Goal: Task Accomplishment & Management: Use online tool/utility

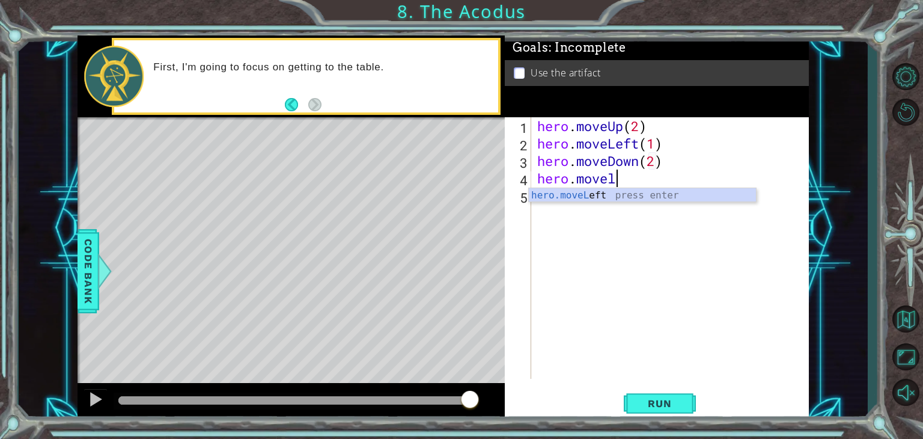
scroll to position [0, 2]
type textarea "hero.moveLeft(1)"
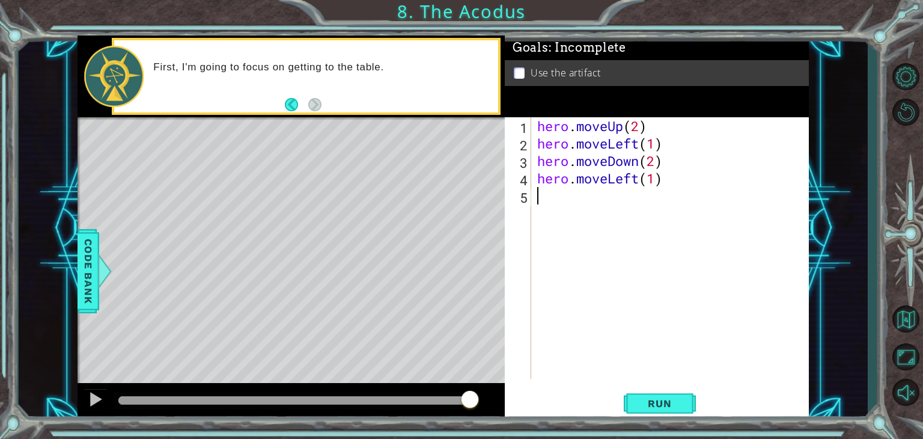
click at [592, 200] on div "hero . moveUp ( 2 ) hero . moveLeft ( 1 ) hero . moveDown ( 2 ) hero . moveLeft…" at bounding box center [673, 265] width 277 height 296
type textarea "m"
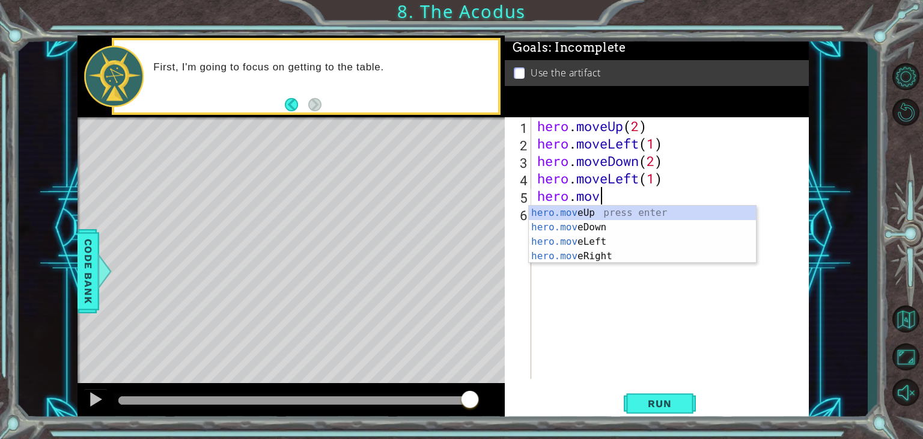
scroll to position [0, 2]
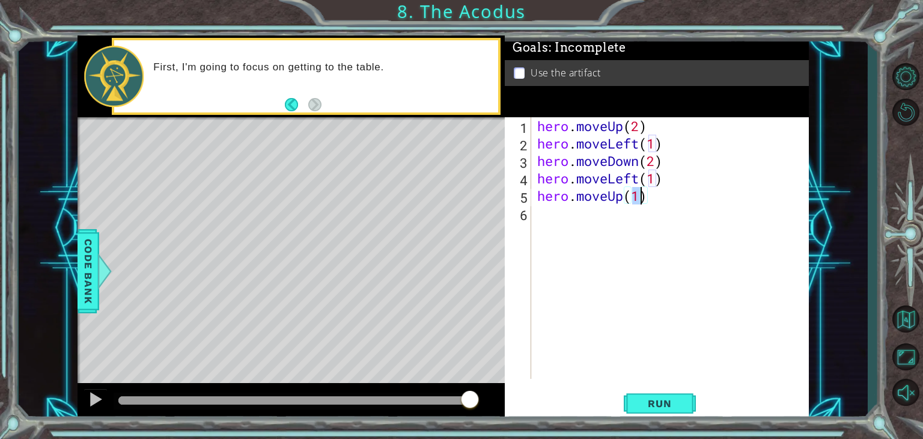
type textarea "hero.moveUp(2)"
click at [580, 219] on div "hero . moveUp ( 2 ) hero . moveLeft ( 1 ) hero . moveDown ( 2 ) hero . moveLeft…" at bounding box center [673, 265] width 277 height 296
type textarea "hero.moveRight(1)"
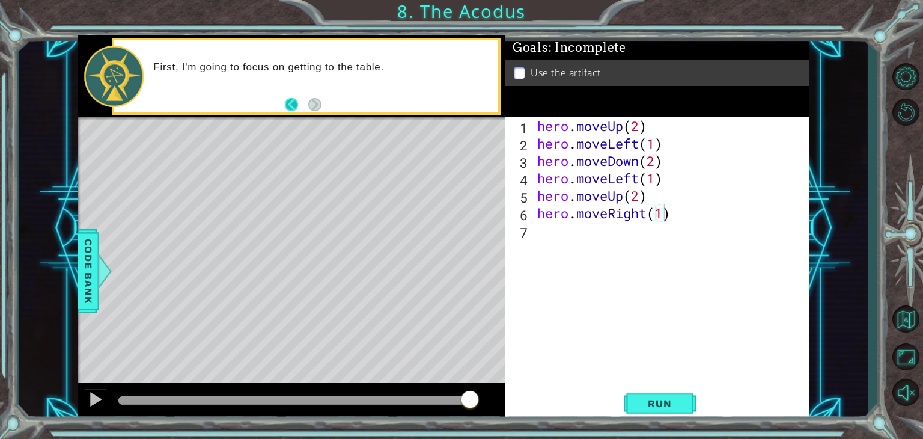
click at [293, 103] on button "Back" at bounding box center [296, 104] width 23 height 13
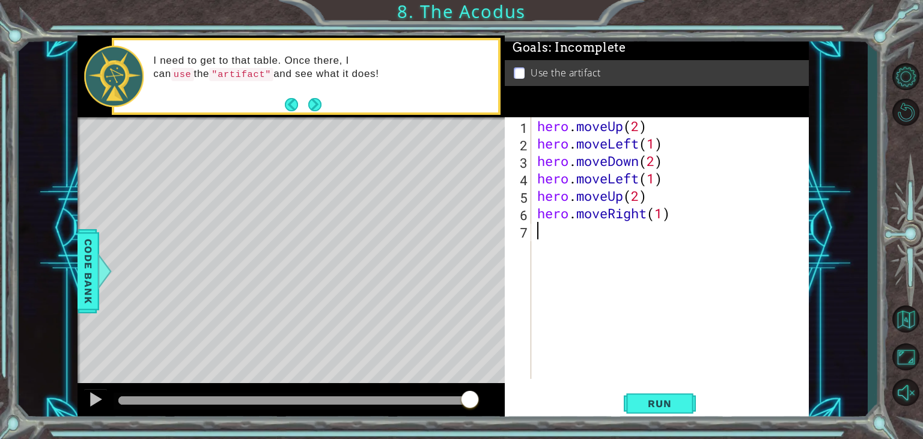
click at [658, 228] on div "hero . moveUp ( 2 ) hero . moveLeft ( 1 ) hero . moveDown ( 2 ) hero . moveLeft…" at bounding box center [673, 265] width 277 height 296
click at [655, 410] on button "Run" at bounding box center [660, 403] width 72 height 31
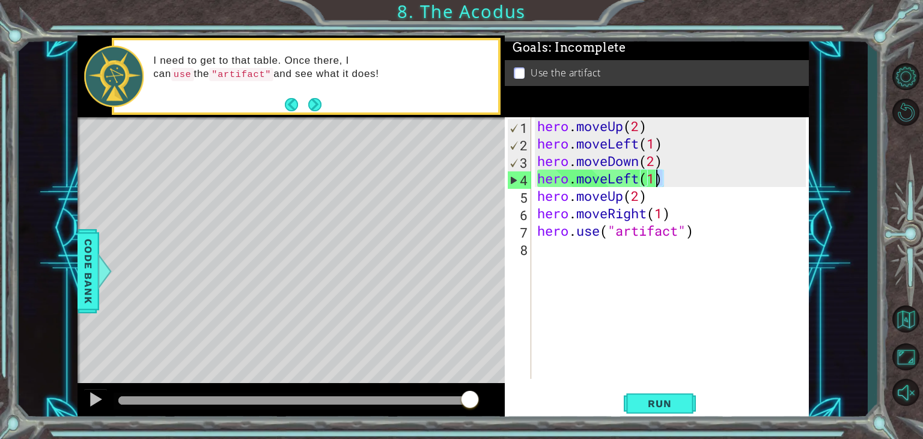
click at [664, 179] on div "hero . moveUp ( 2 ) hero . moveLeft ( 1 ) hero . moveDown ( 2 ) hero . moveLeft…" at bounding box center [673, 265] width 277 height 296
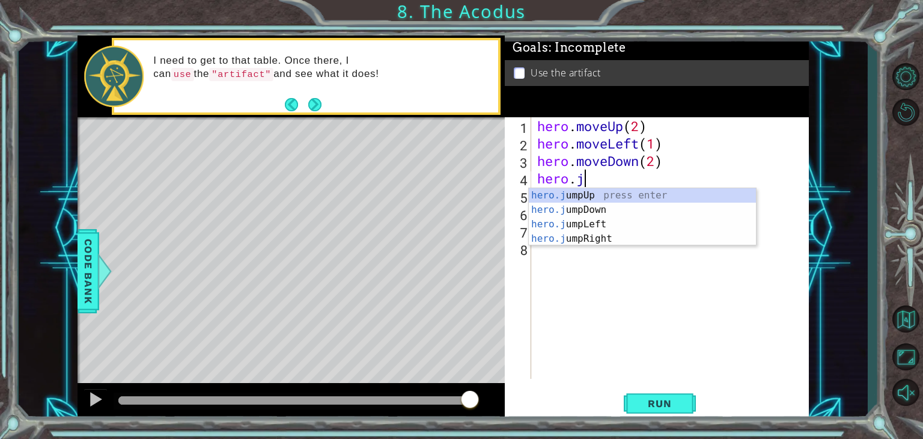
scroll to position [0, 2]
type textarea "hero.jum"
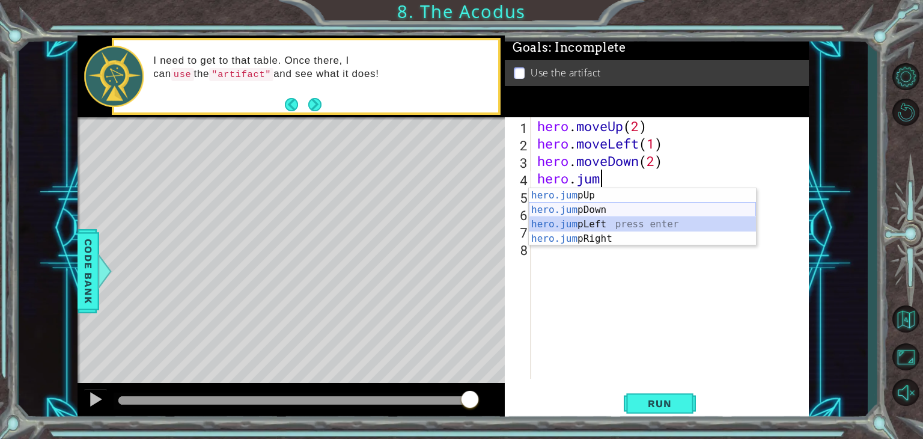
drag, startPoint x: 611, startPoint y: 225, endPoint x: 628, endPoint y: 215, distance: 19.2
click at [628, 215] on div "hero.jum pUp press enter hero.jum pDown press enter hero.jum pLeft press enter …" at bounding box center [642, 231] width 227 height 87
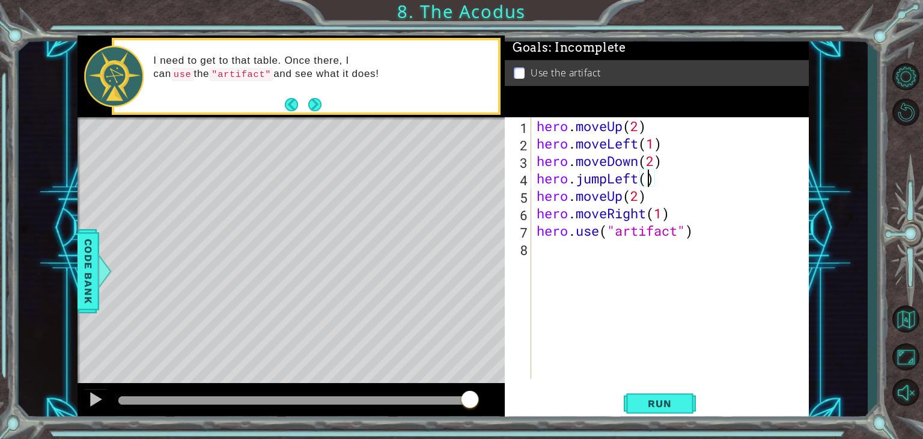
scroll to position [0, 5]
type textarea "hero.jumpLeft(1)"
click at [658, 405] on span "Run" at bounding box center [659, 403] width 47 height 12
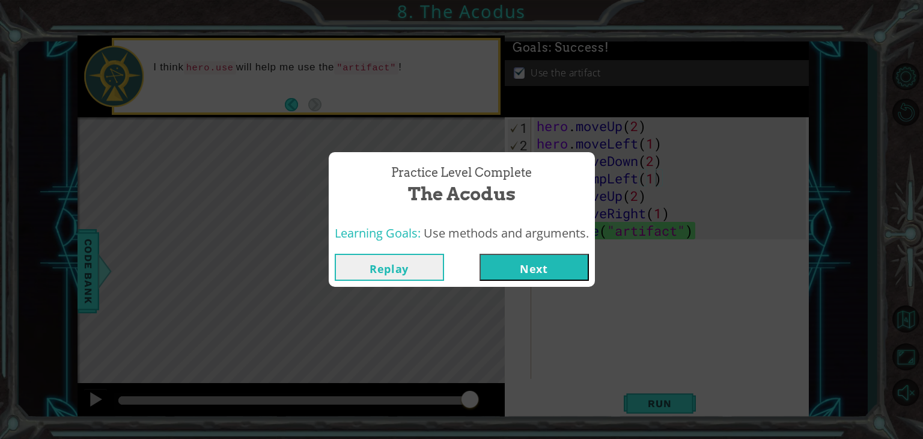
click at [502, 266] on button "Next" at bounding box center [534, 267] width 109 height 27
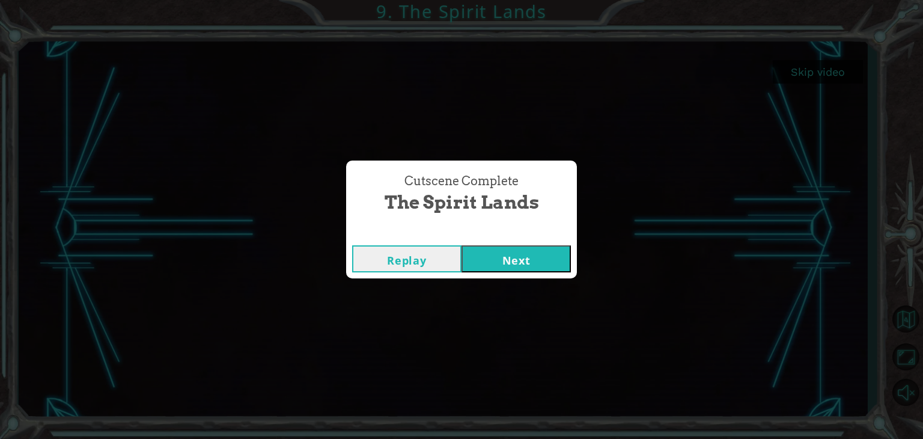
click at [525, 266] on button "Next" at bounding box center [516, 258] width 109 height 27
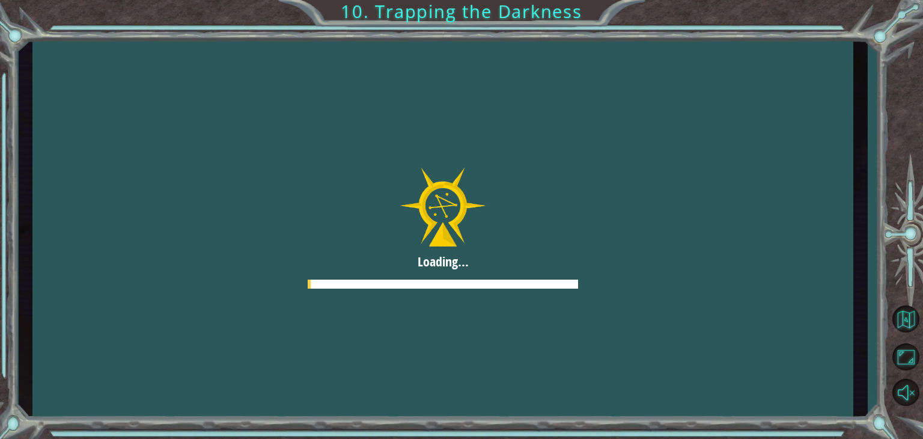
click at [525, 266] on div at bounding box center [442, 229] width 821 height 462
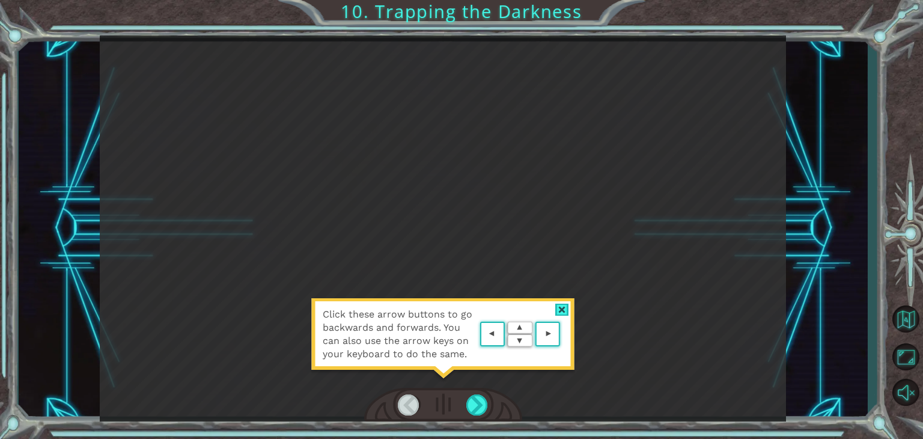
click at [557, 301] on div "Click these arrow buttons to go backwards and forwards. You can also use the ar…" at bounding box center [443, 340] width 265 height 84
click at [567, 305] on div at bounding box center [562, 310] width 14 height 13
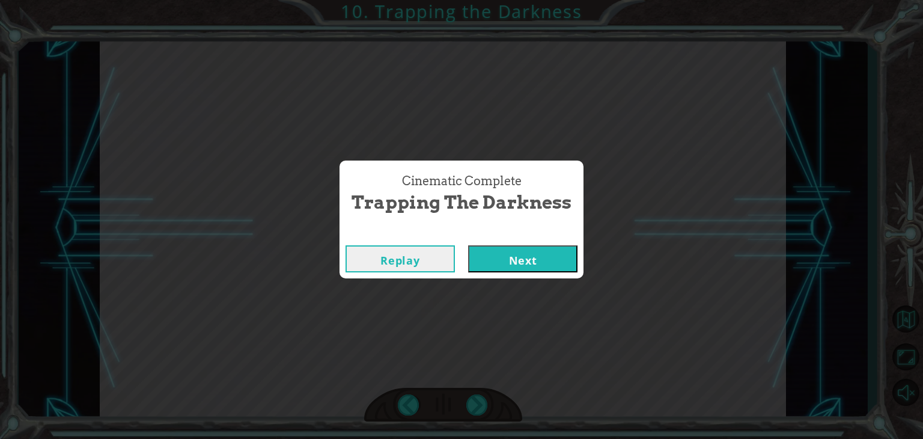
click at [545, 260] on button "Next" at bounding box center [522, 258] width 109 height 27
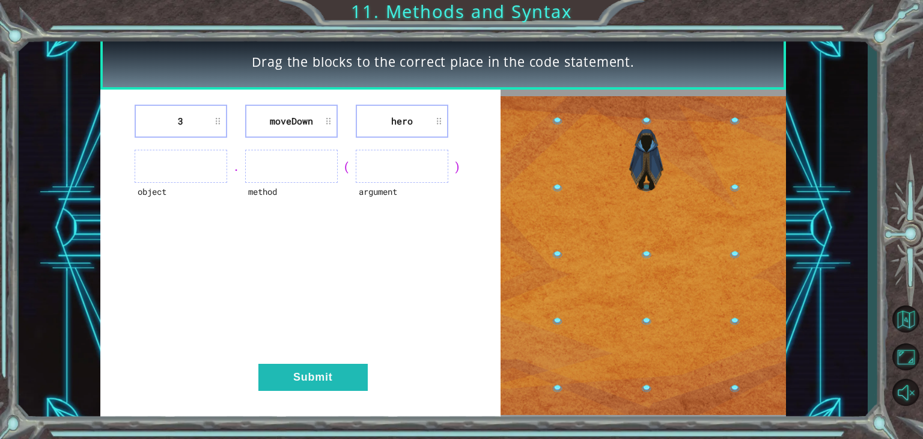
drag, startPoint x: 405, startPoint y: 119, endPoint x: 243, endPoint y: 164, distance: 167.7
drag, startPoint x: 243, startPoint y: 164, endPoint x: 402, endPoint y: 124, distance: 163.4
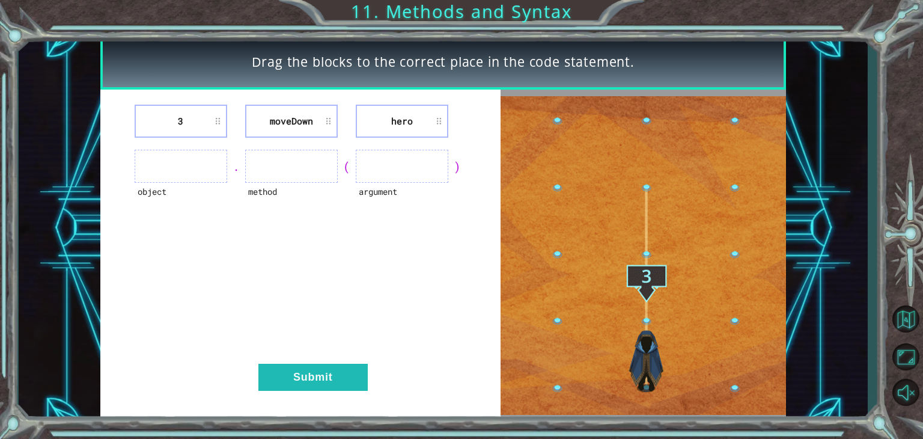
click at [402, 124] on li "hero" at bounding box center [402, 121] width 93 height 33
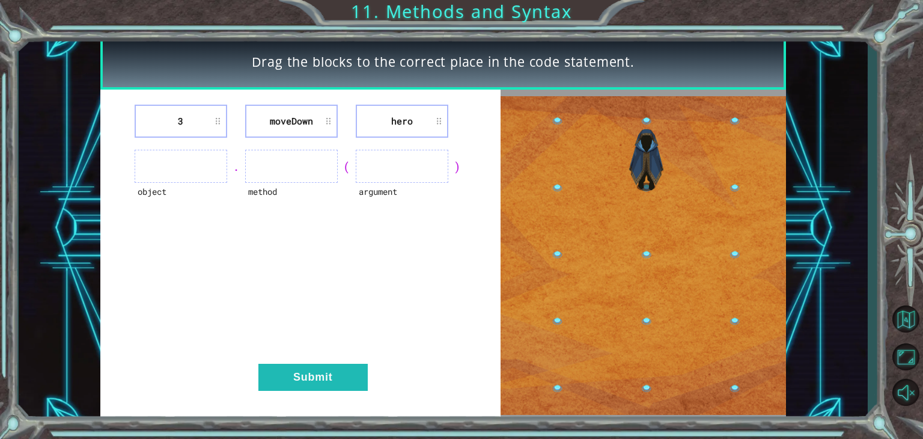
click at [441, 121] on li "hero" at bounding box center [402, 121] width 93 height 33
click at [432, 120] on li "hero" at bounding box center [402, 121] width 93 height 33
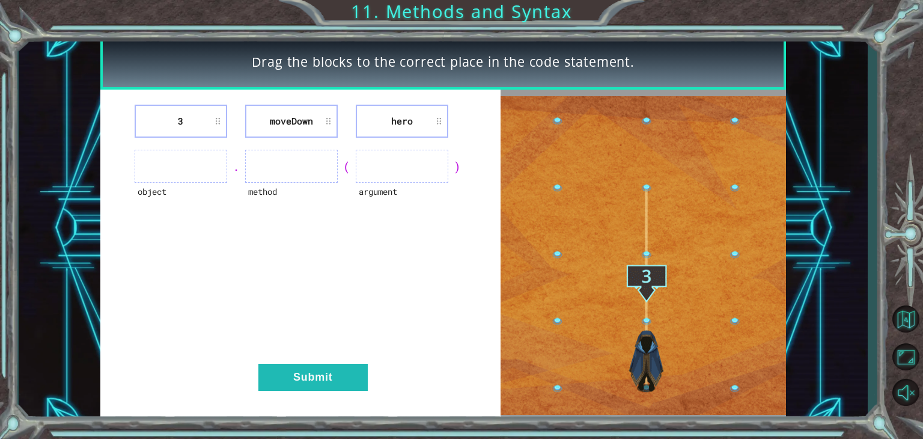
drag, startPoint x: 432, startPoint y: 120, endPoint x: 417, endPoint y: 139, distance: 24.4
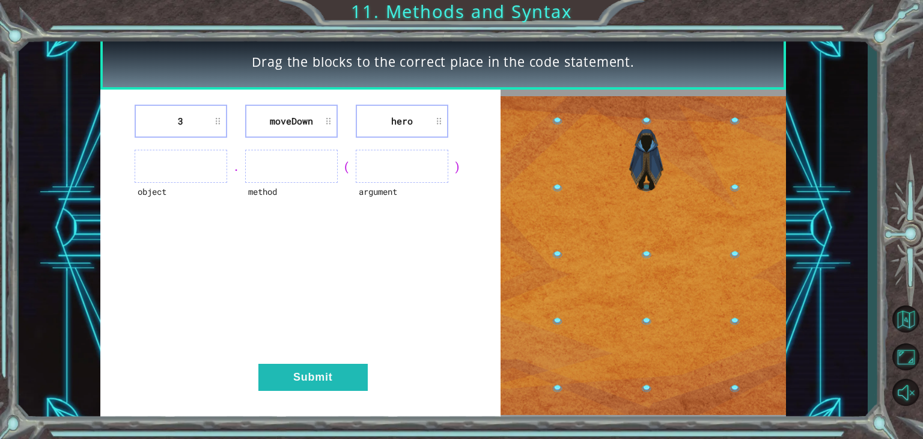
click at [417, 139] on div "3 [GEOGRAPHIC_DATA] hero object . method ( argument ) Submit" at bounding box center [300, 256] width 401 height 332
click at [447, 115] on li "hero" at bounding box center [402, 121] width 93 height 33
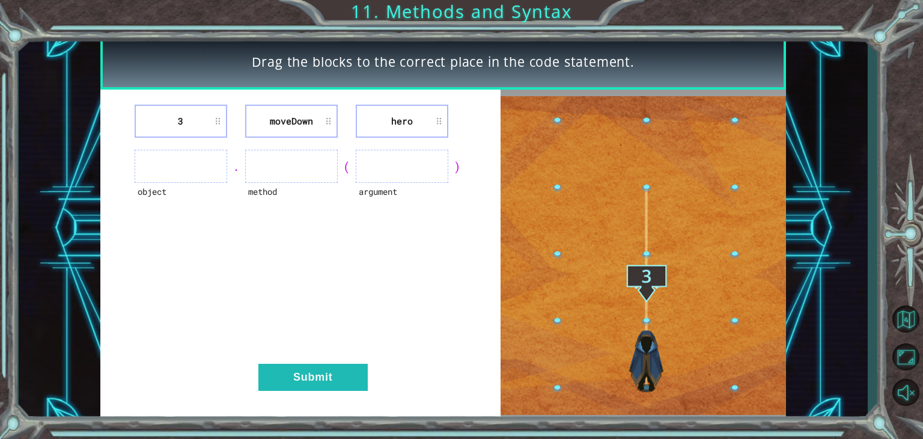
drag, startPoint x: 435, startPoint y: 118, endPoint x: 414, endPoint y: 158, distance: 45.2
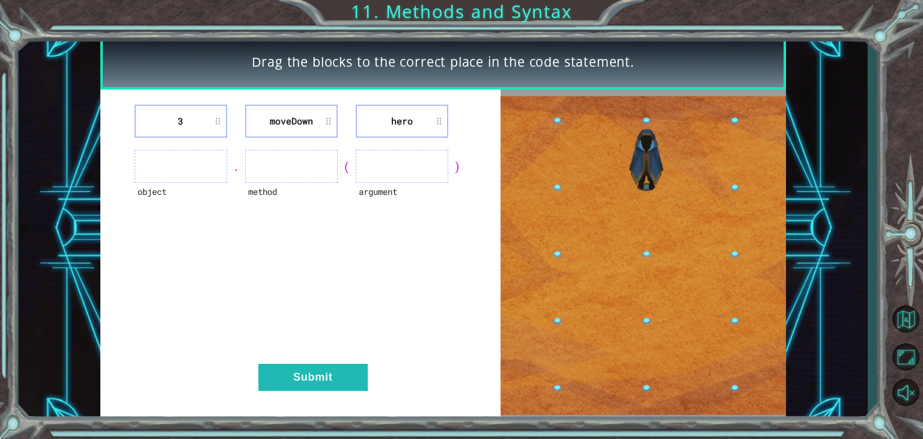
drag, startPoint x: 414, startPoint y: 158, endPoint x: 426, endPoint y: 120, distance: 39.6
click at [426, 120] on li "hero" at bounding box center [402, 121] width 93 height 33
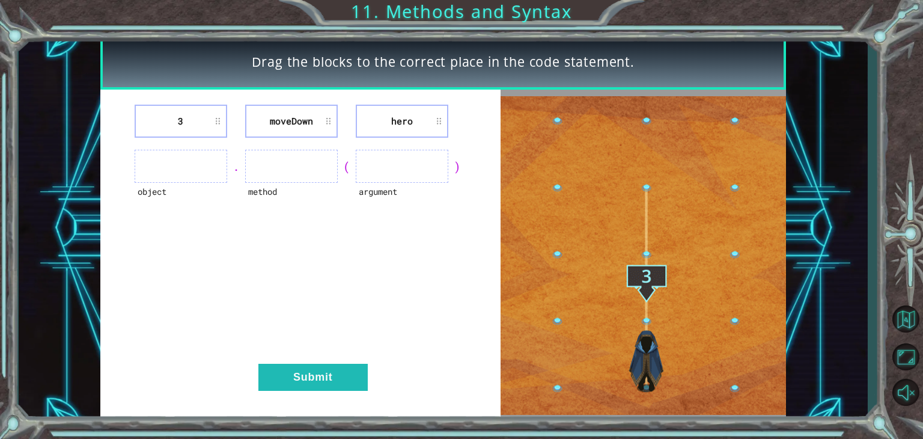
click at [416, 123] on li "hero" at bounding box center [402, 121] width 93 height 33
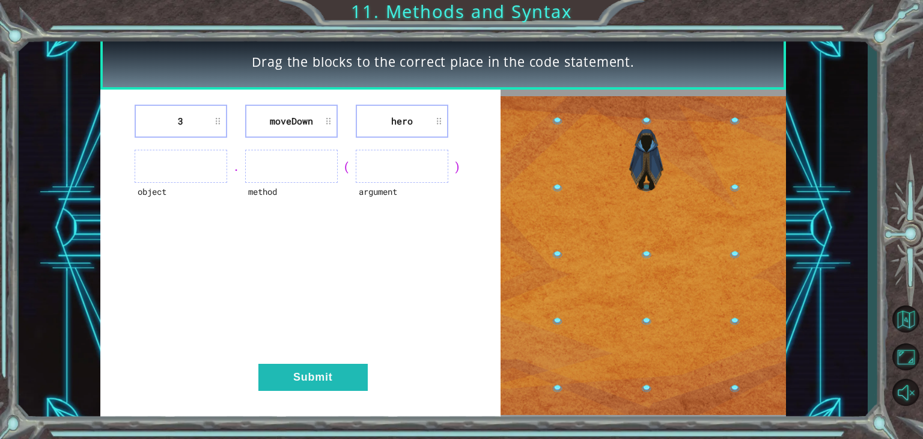
click at [324, 122] on li "moveDown" at bounding box center [291, 121] width 93 height 33
drag, startPoint x: 324, startPoint y: 122, endPoint x: 435, endPoint y: 117, distance: 111.3
click at [435, 117] on div "3 [GEOGRAPHIC_DATA] hero" at bounding box center [300, 121] width 371 height 33
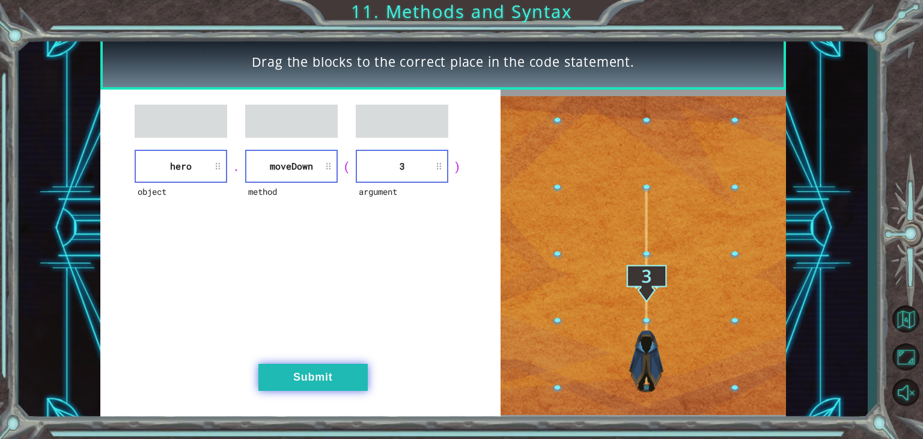
click at [328, 373] on button "Submit" at bounding box center [312, 377] width 109 height 27
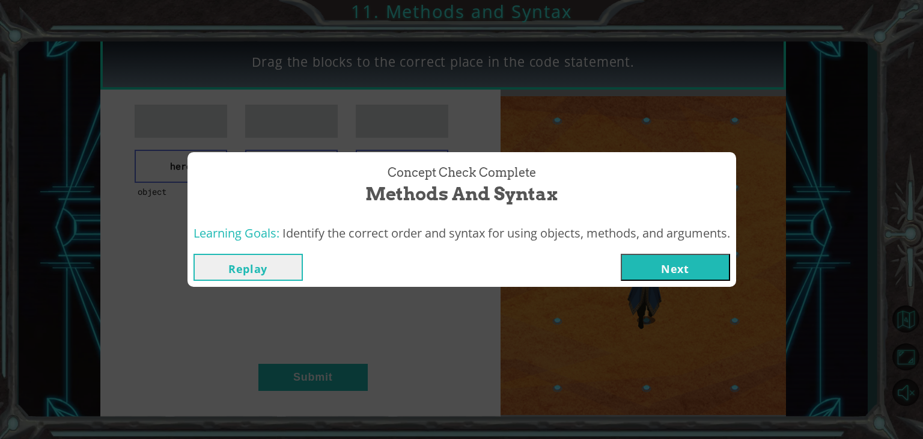
click at [664, 255] on button "Next" at bounding box center [675, 267] width 109 height 27
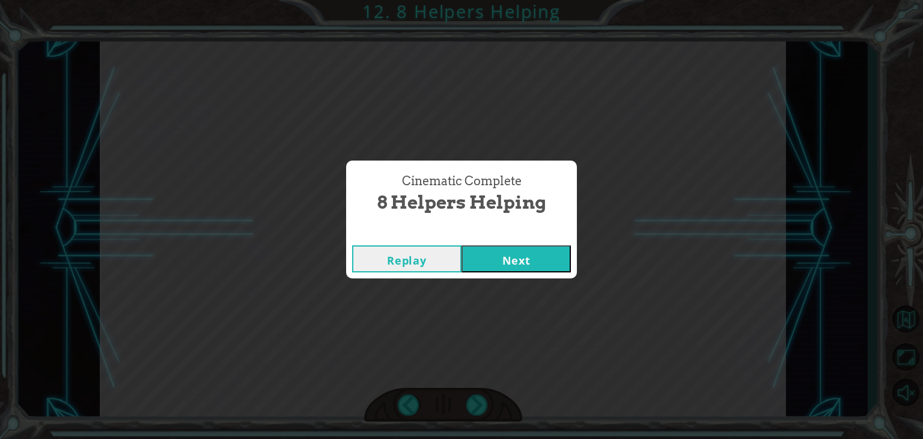
click at [519, 260] on button "Next" at bounding box center [516, 258] width 109 height 27
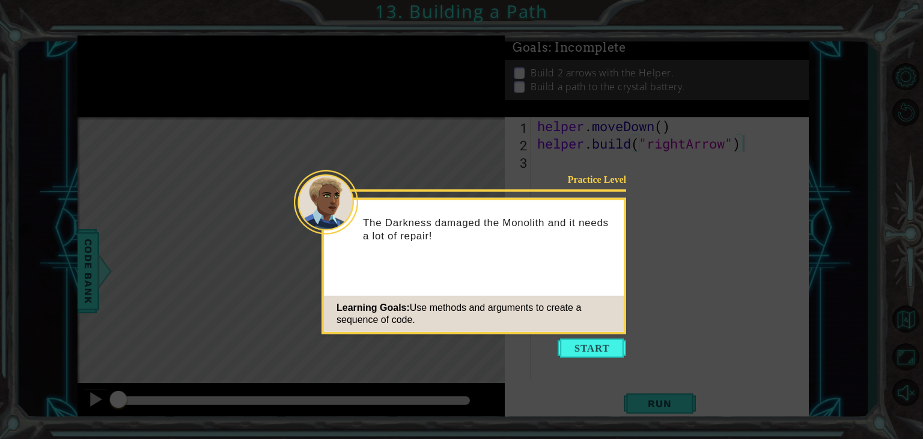
click at [573, 337] on icon at bounding box center [461, 219] width 923 height 439
click at [575, 346] on button "Start" at bounding box center [592, 347] width 69 height 19
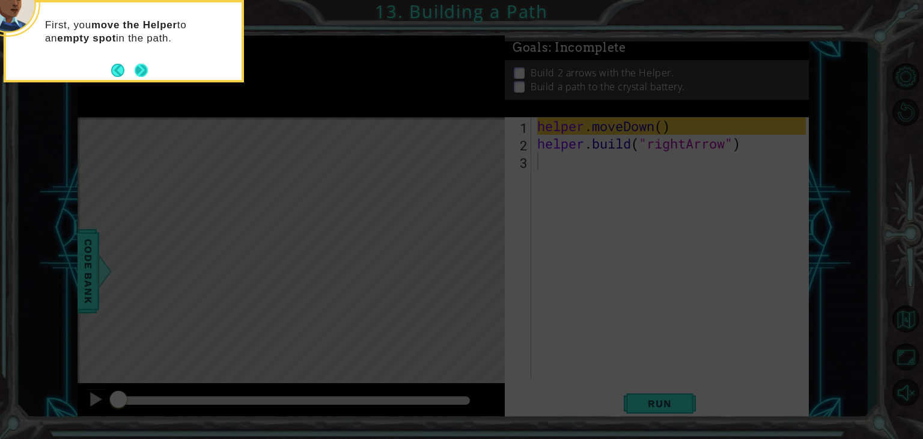
click at [138, 66] on button "Next" at bounding box center [141, 70] width 13 height 13
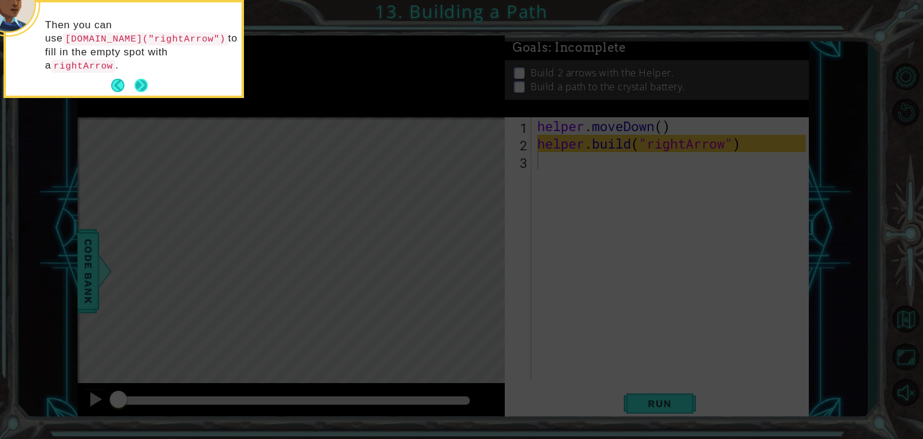
click at [148, 66] on div "Then you can use [DOMAIN_NAME]("rightArrow") to fill in the empty spot with a r…" at bounding box center [124, 51] width 236 height 88
click at [148, 79] on button "Next" at bounding box center [141, 85] width 13 height 13
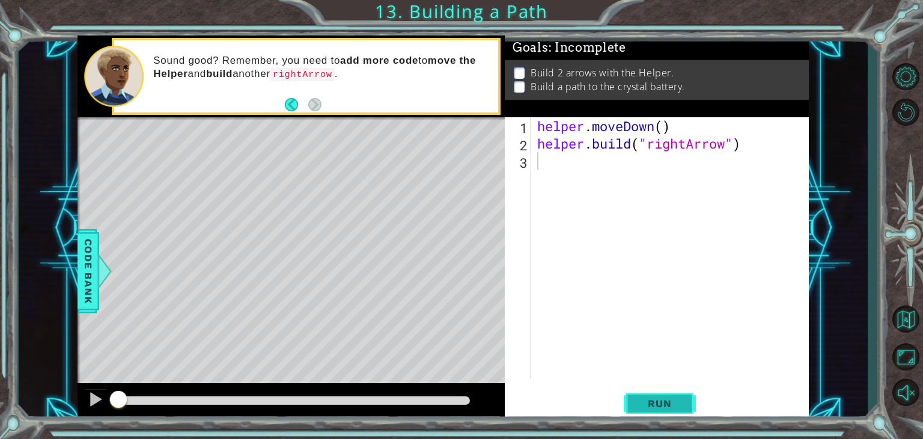
click at [671, 405] on span "Run" at bounding box center [659, 403] width 47 height 12
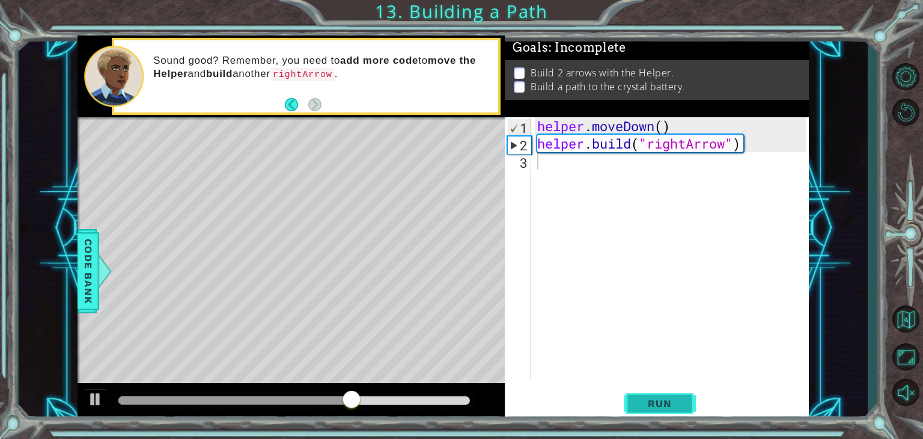
click at [665, 392] on button "Run" at bounding box center [660, 403] width 72 height 31
drag, startPoint x: 665, startPoint y: 180, endPoint x: 642, endPoint y: 168, distance: 26.3
click at [642, 168] on div "helper . moveDown ( ) helper . build ( "rightArrow" )" at bounding box center [673, 265] width 277 height 296
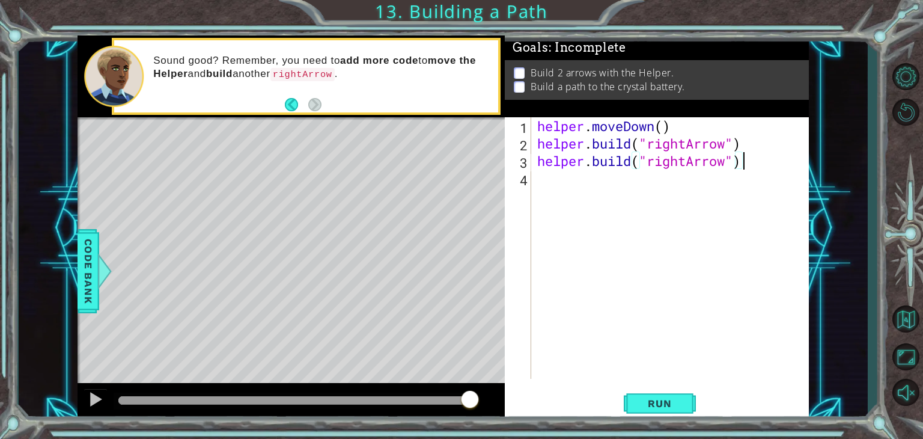
scroll to position [0, 8]
type textarea "[DOMAIN_NAME]("rightArrow")"
click at [651, 393] on button "Run" at bounding box center [660, 403] width 72 height 31
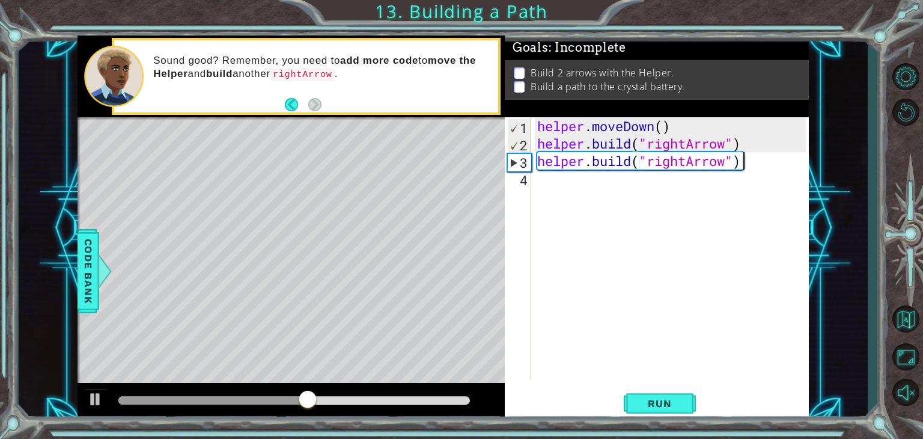
click at [750, 153] on div "helper . moveDown ( ) helper . build ( "rightArrow" ) helper . build ( "rightAr…" at bounding box center [673, 265] width 277 height 296
click at [746, 141] on div "helper . moveDown ( ) helper . build ( "rightArrow" ) helper . build ( "rightAr…" at bounding box center [673, 265] width 277 height 296
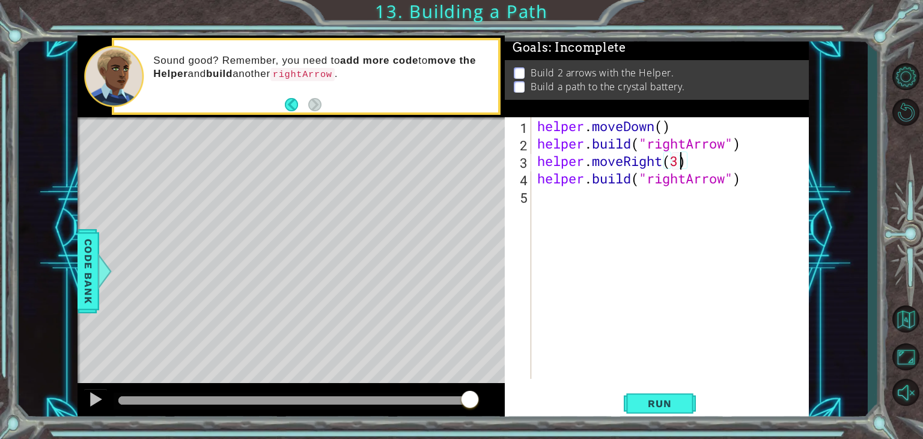
scroll to position [0, 6]
type textarea "helper.moveRight(3)"
click at [653, 395] on button "Run" at bounding box center [660, 403] width 72 height 31
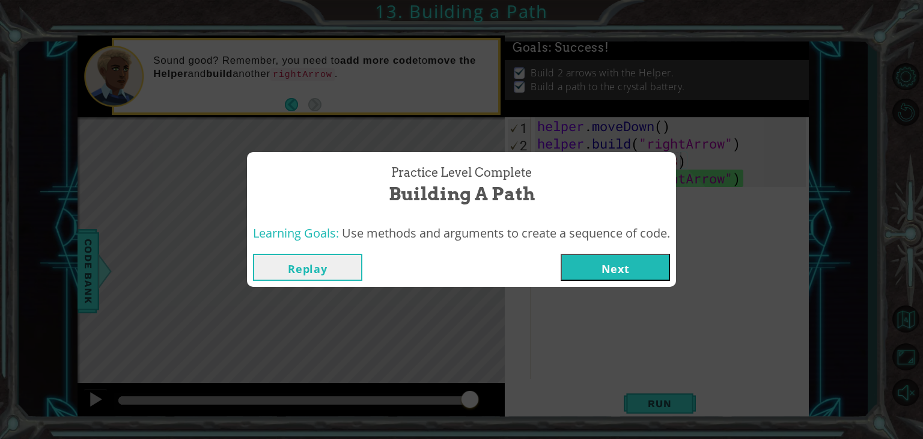
click at [644, 262] on button "Next" at bounding box center [615, 267] width 109 height 27
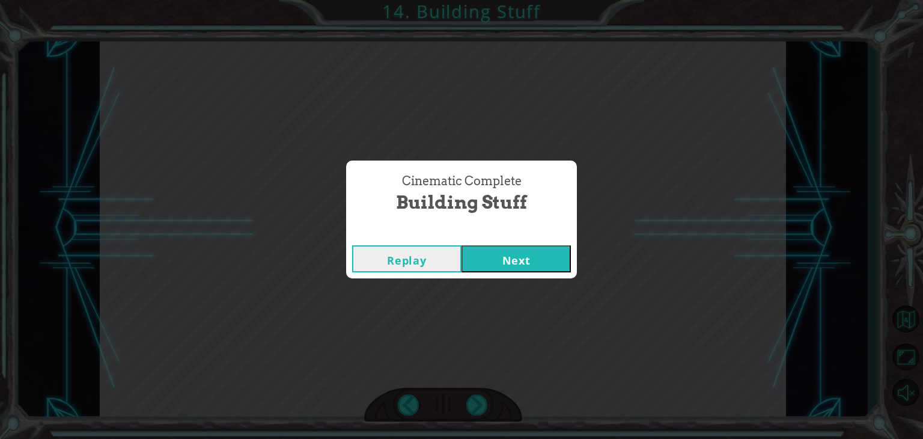
click at [567, 265] on button "Next" at bounding box center [516, 258] width 109 height 27
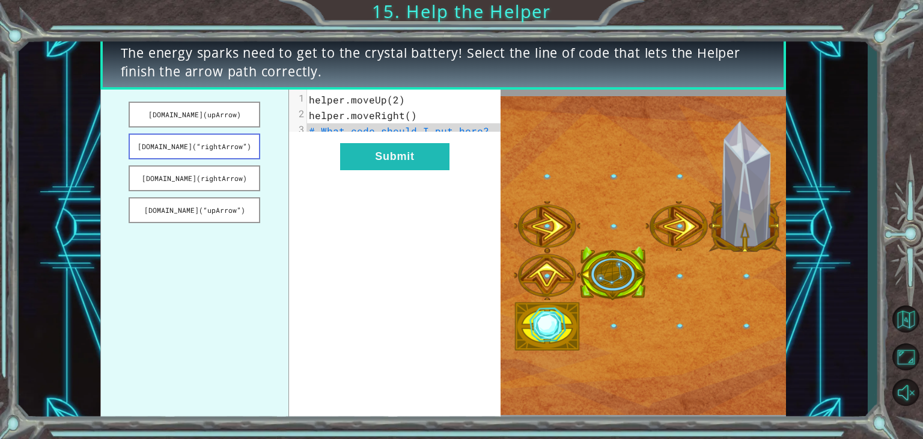
click at [248, 147] on button "[DOMAIN_NAME](“rightArrow”)" at bounding box center [195, 146] width 132 height 26
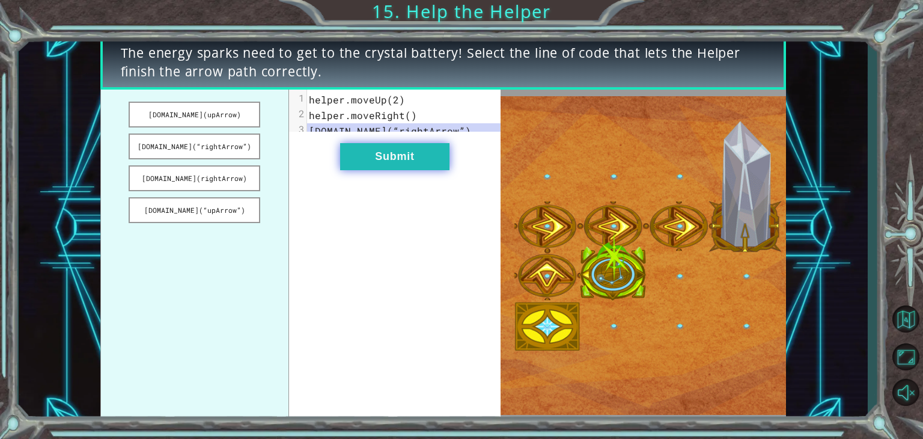
click at [394, 167] on button "Submit" at bounding box center [394, 156] width 109 height 27
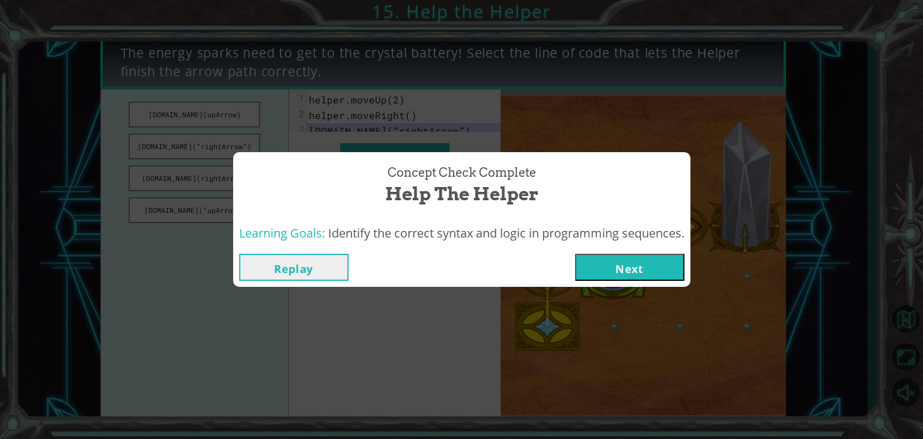
click at [594, 257] on button "Next" at bounding box center [629, 267] width 109 height 27
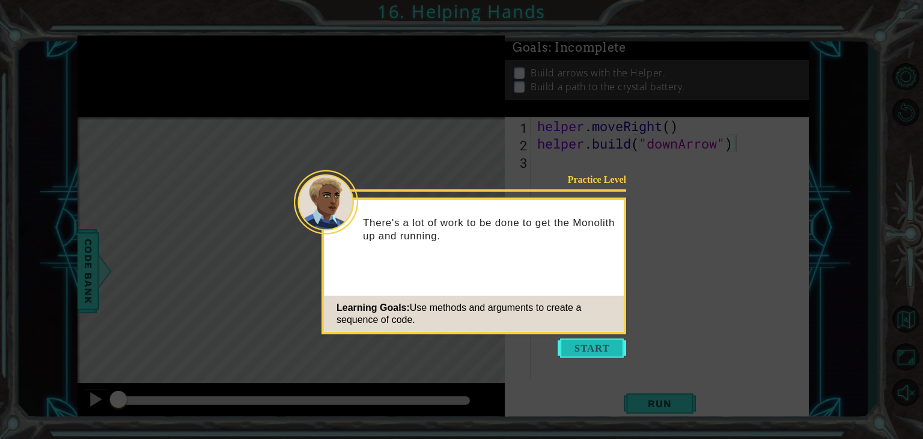
click at [601, 349] on button "Start" at bounding box center [592, 347] width 69 height 19
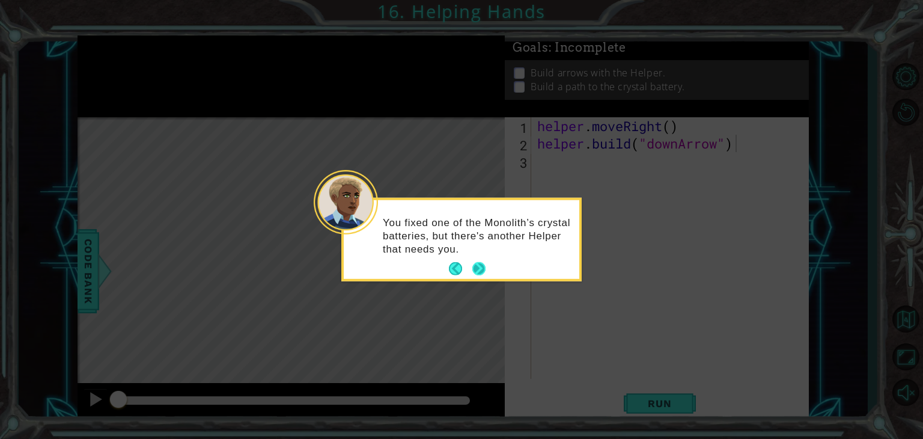
click at [483, 268] on button "Next" at bounding box center [479, 269] width 16 height 16
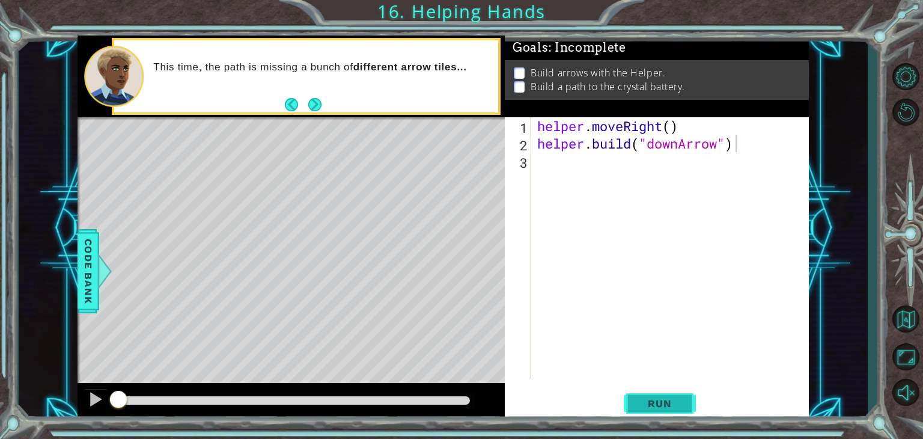
click at [655, 405] on span "Run" at bounding box center [659, 403] width 47 height 12
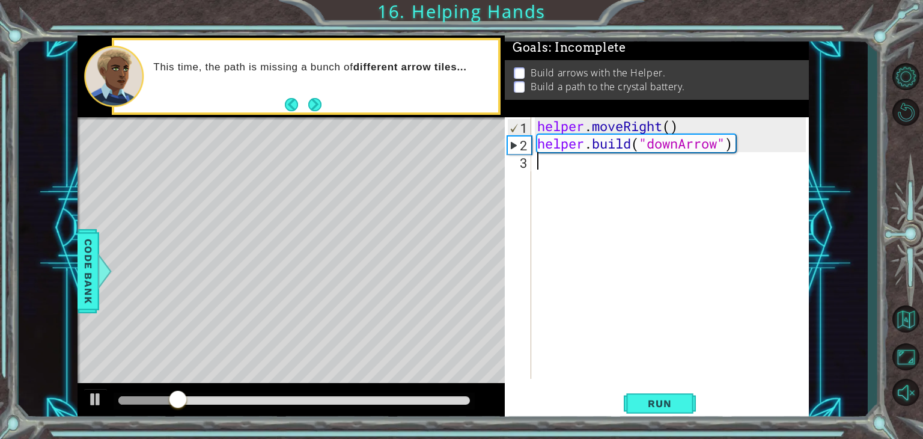
click at [592, 179] on div "helper . moveRight ( ) helper . build ( "downArrow" )" at bounding box center [673, 265] width 277 height 296
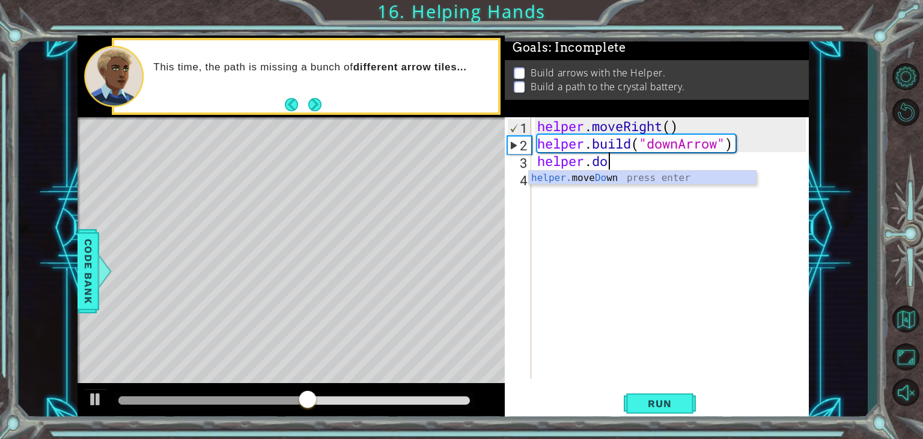
scroll to position [0, 2]
click at [592, 179] on div "helper. move Do wn press enter" at bounding box center [642, 192] width 227 height 43
type textarea "helper.moveDown(1)"
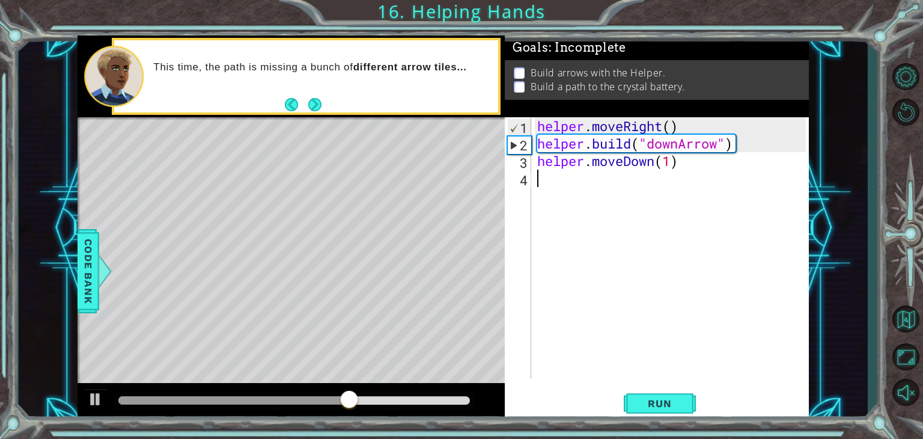
click at [574, 188] on div "helper . moveRight ( ) helper . build ( "downArrow" ) helper . moveDown ( 1 )" at bounding box center [673, 265] width 277 height 296
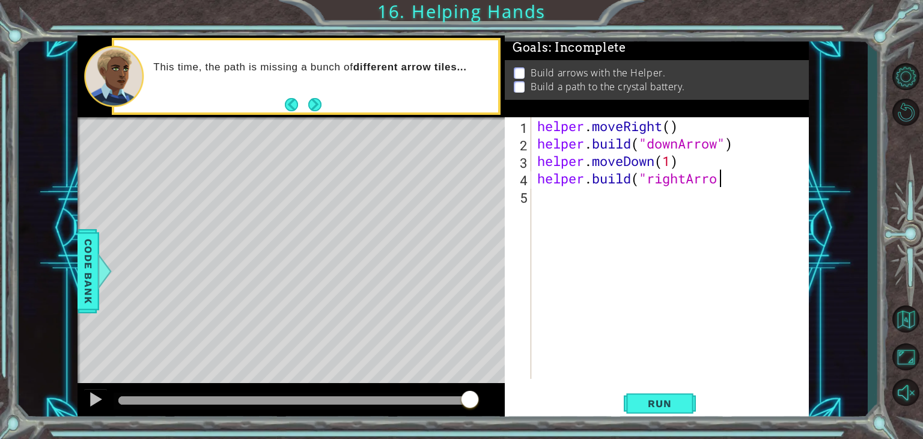
scroll to position [0, 7]
type textarea "[DOMAIN_NAME]("rightArrow")"
click at [611, 209] on div "helper . moveRight ( ) helper . build ( "downArrow" ) helper . moveDown ( 1 ) h…" at bounding box center [673, 265] width 277 height 296
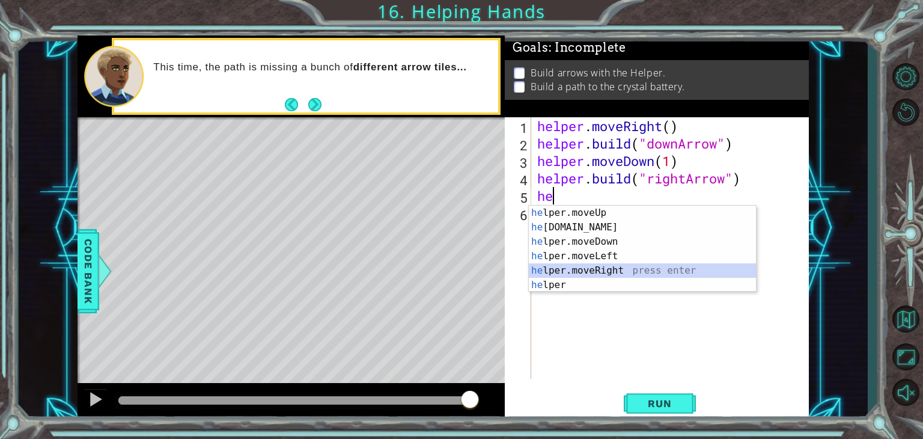
click at [618, 268] on div "he lper.moveUp press enter he [DOMAIN_NAME] press enter he lper.moveDown press …" at bounding box center [642, 263] width 227 height 115
type textarea "helper.moveRight(1)"
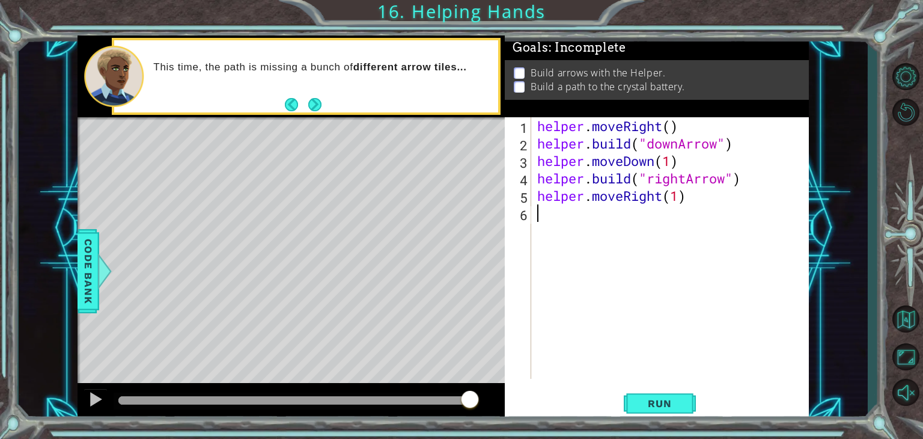
click at [579, 225] on div "helper . moveRight ( ) helper . build ( "downArrow" ) helper . moveDown ( 1 ) h…" at bounding box center [673, 265] width 277 height 296
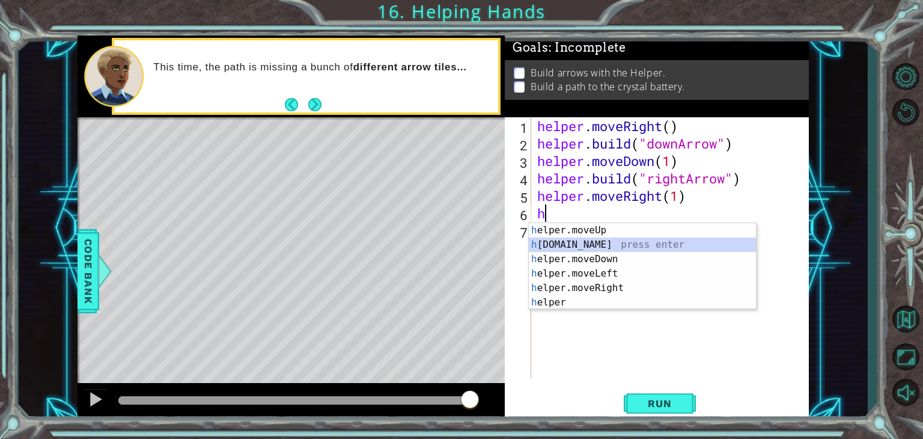
drag, startPoint x: 579, startPoint y: 244, endPoint x: 592, endPoint y: 237, distance: 14.0
click at [592, 237] on div "h elper.moveUp press enter h [DOMAIN_NAME] press enter h elper.moveDown press e…" at bounding box center [642, 280] width 227 height 115
type textarea "[DOMAIN_NAME]("rightArrow")"
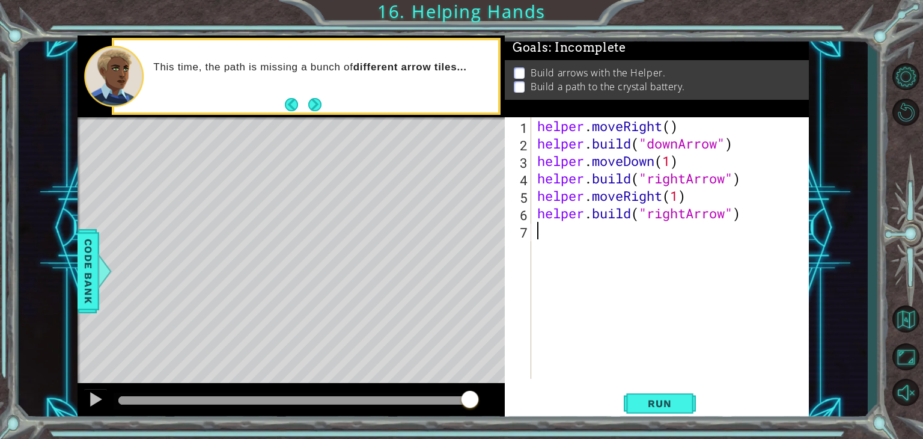
click at [632, 243] on div "helper . moveRight ( ) helper . build ( "downArrow" ) helper . moveDown ( 1 ) h…" at bounding box center [673, 265] width 277 height 296
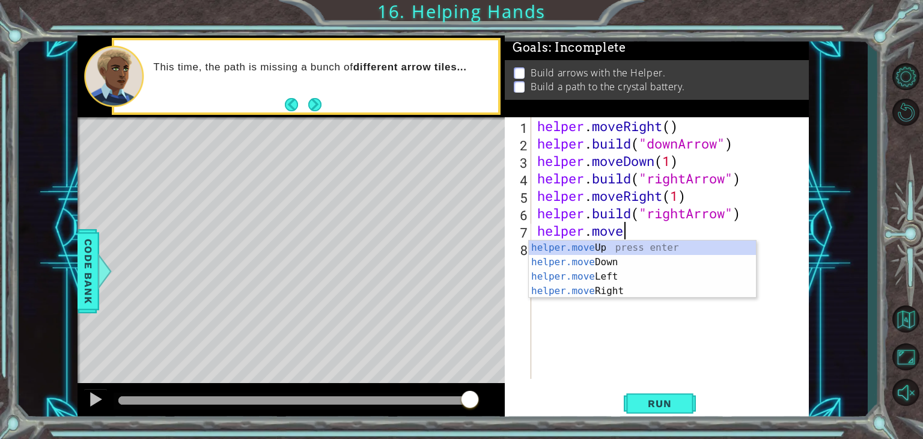
scroll to position [0, 3]
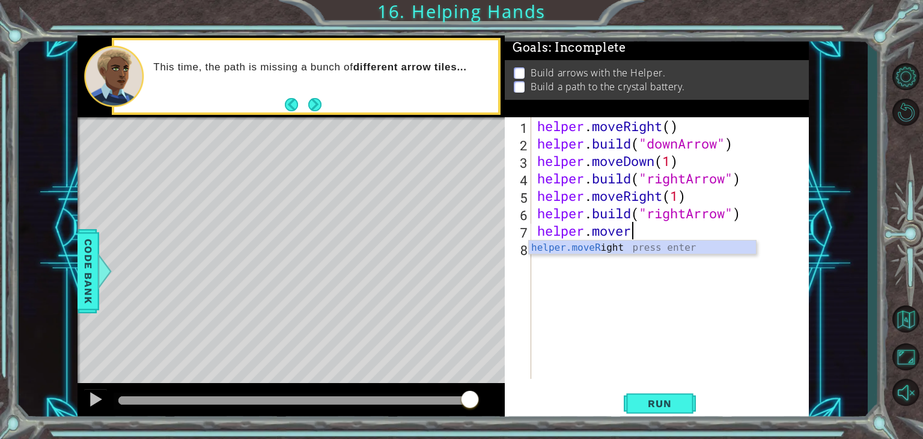
type textarea "helper.moveRight(1)"
click at [601, 252] on div "helper . moveRight ( ) helper . build ( "downArrow" ) helper . moveDown ( 1 ) h…" at bounding box center [673, 265] width 277 height 296
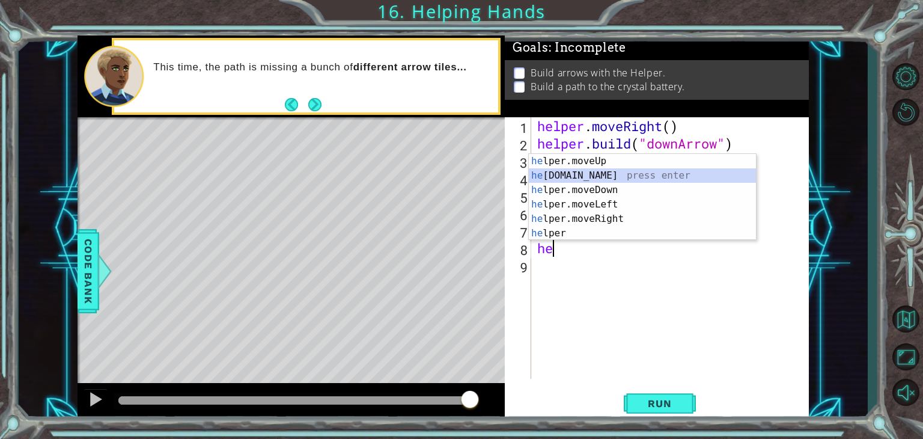
click at [605, 171] on div "he lper.moveUp press enter he [DOMAIN_NAME] press enter he lper.moveDown press …" at bounding box center [642, 211] width 227 height 115
type textarea "[DOMAIN_NAME]("rightArrow")"
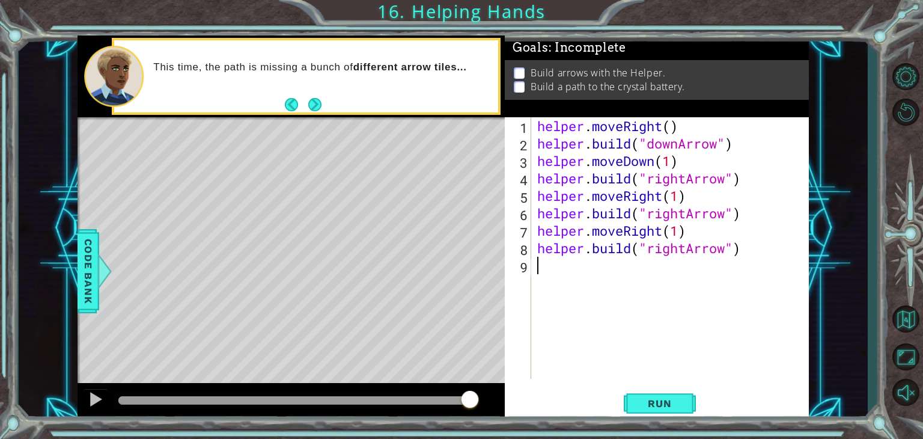
click at [632, 276] on div "helper . moveRight ( ) helper . build ( "downArrow" ) helper . moveDown ( 1 ) h…" at bounding box center [673, 265] width 277 height 296
drag, startPoint x: 712, startPoint y: 247, endPoint x: 686, endPoint y: 250, distance: 26.0
click at [686, 250] on div "helper . moveRight ( ) helper . build ( "downArrow" ) helper . moveDown ( 1 ) h…" at bounding box center [673, 265] width 277 height 296
type textarea "[DOMAIN_NAME]("righArrtow")"
click at [706, 246] on div "helper . moveRight ( ) helper . build ( "downArrow" ) helper . moveDown ( 1 ) h…" at bounding box center [673, 265] width 277 height 296
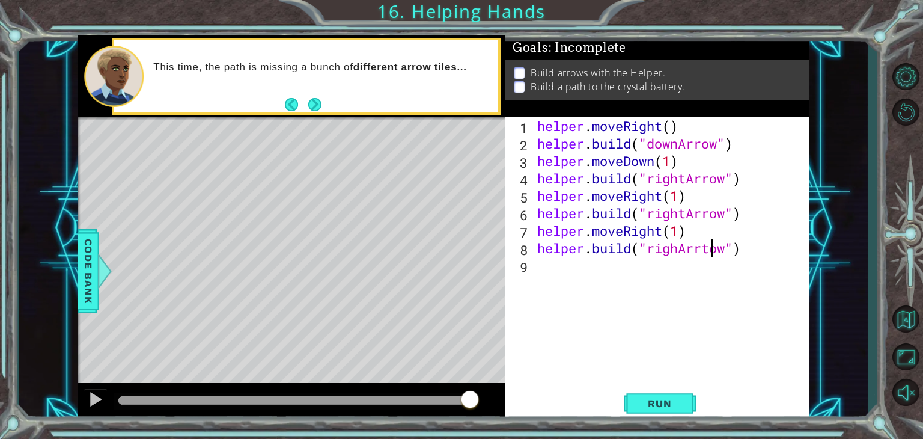
click at [714, 248] on div "helper . moveRight ( ) helper . build ( "downArrow" ) helper . moveDown ( 1 ) h…" at bounding box center [673, 265] width 277 height 296
click at [682, 249] on div "helper . moveRight ( ) helper . build ( "downArrow" ) helper . moveDown ( 1 ) h…" at bounding box center [673, 265] width 277 height 296
type textarea "[DOMAIN_NAME]("upArrow")"
click at [650, 409] on span "Run" at bounding box center [659, 403] width 47 height 12
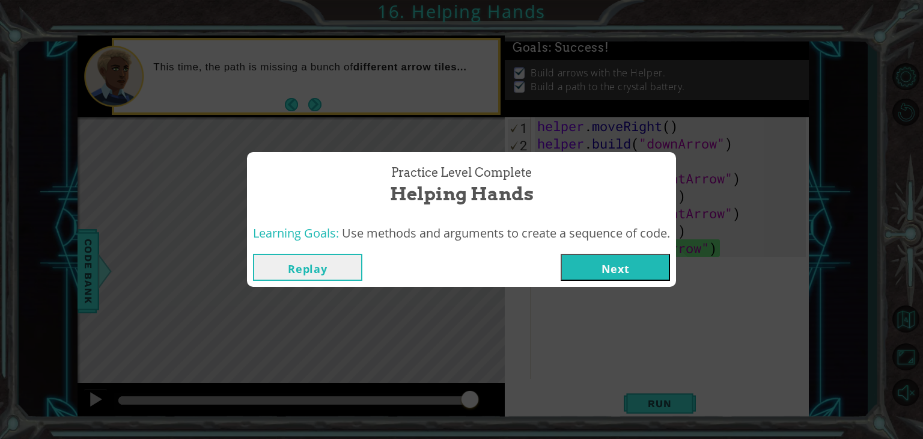
drag, startPoint x: 628, startPoint y: 255, endPoint x: 587, endPoint y: 272, distance: 44.8
click at [587, 272] on button "Next" at bounding box center [615, 267] width 109 height 27
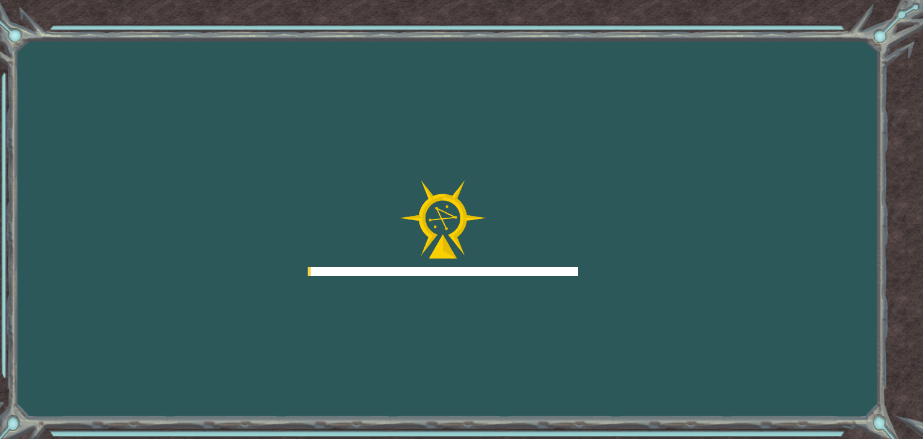
click at [587, 272] on div "Goals Error loading from server. Try refreshing the page. You'll need to join a…" at bounding box center [461, 219] width 923 height 439
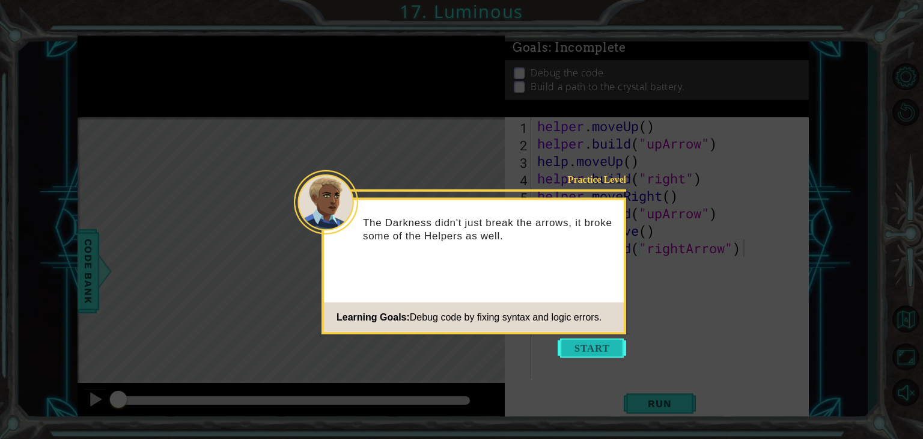
click at [575, 347] on button "Start" at bounding box center [592, 347] width 69 height 19
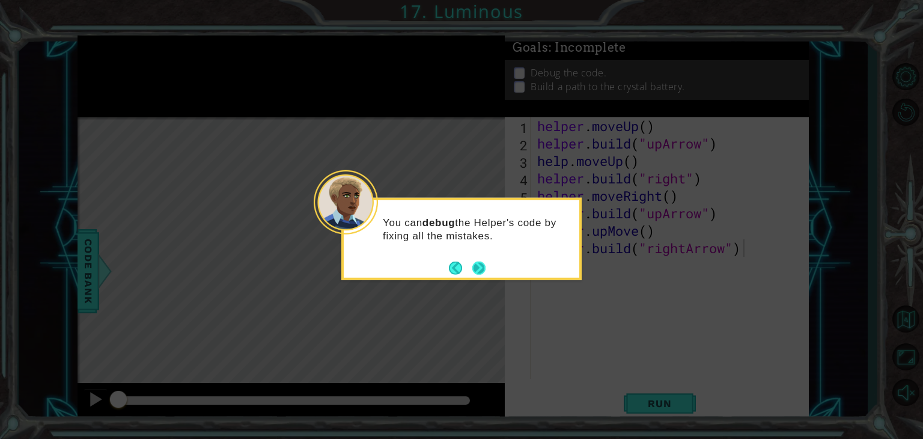
click at [486, 264] on button "Next" at bounding box center [478, 267] width 13 height 13
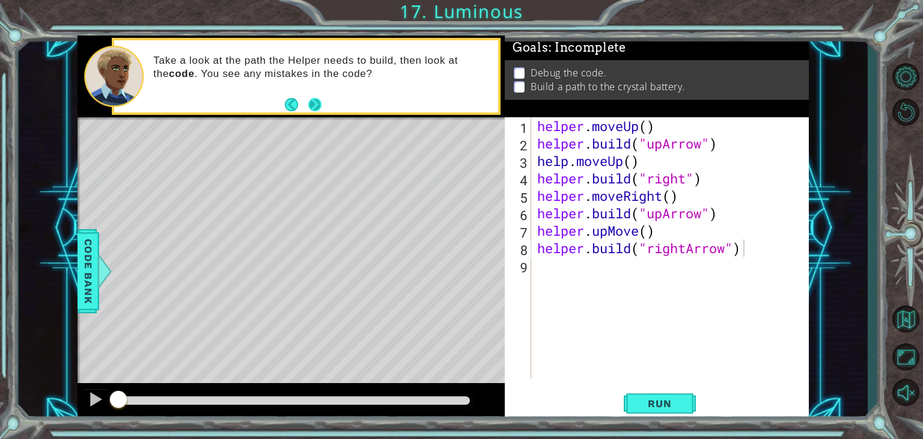
click at [316, 106] on button "Next" at bounding box center [315, 104] width 14 height 14
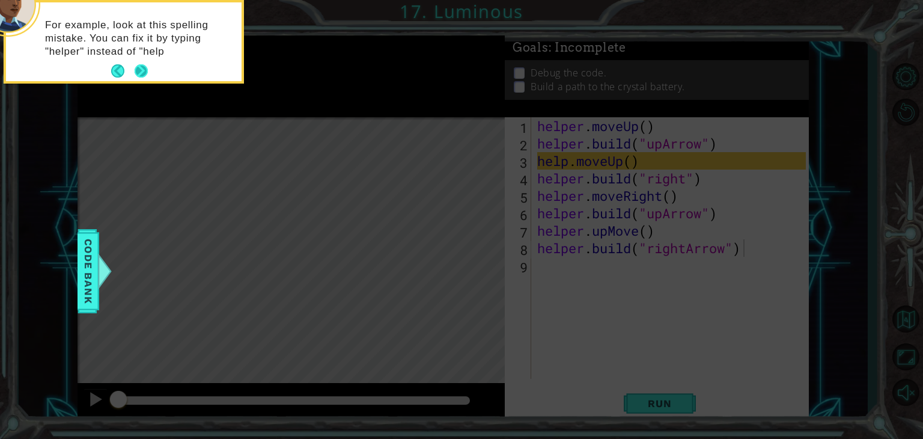
click at [135, 69] on button "Next" at bounding box center [141, 70] width 13 height 13
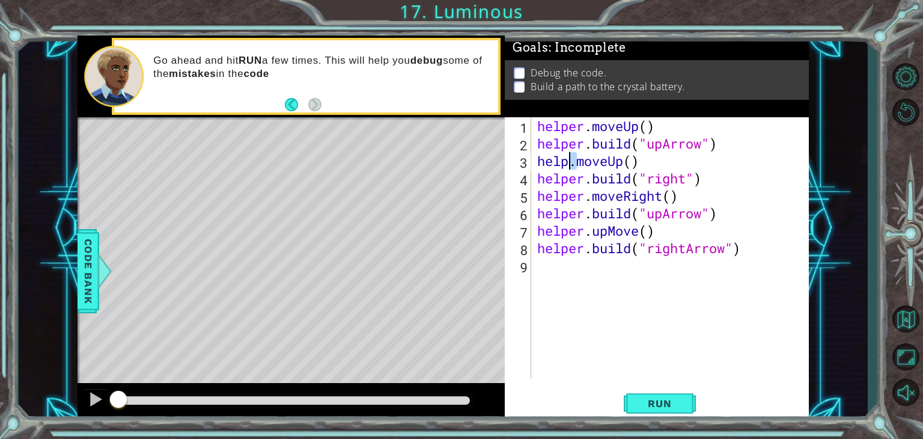
click at [572, 160] on div "helper . moveUp ( ) helper . build ( "upArrow" ) help . moveUp ( ) helper . bui…" at bounding box center [673, 265] width 277 height 296
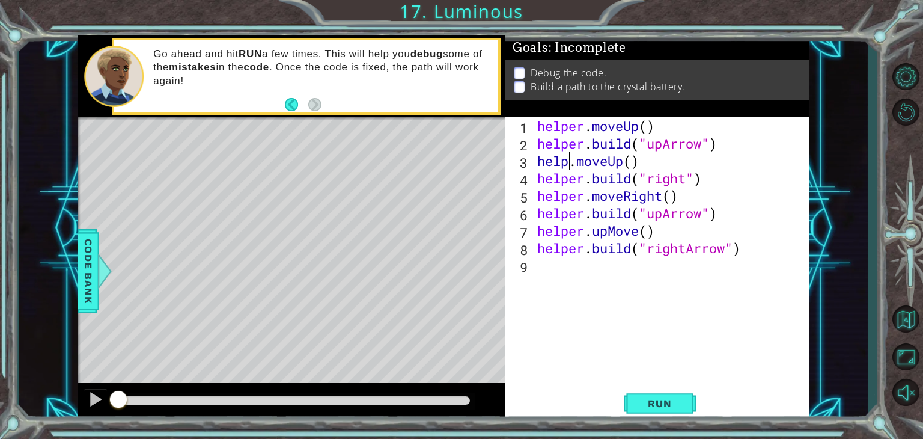
click at [570, 164] on div "helper . moveUp ( ) helper . build ( "upArrow" ) help . moveUp ( ) helper . bui…" at bounding box center [673, 265] width 277 height 296
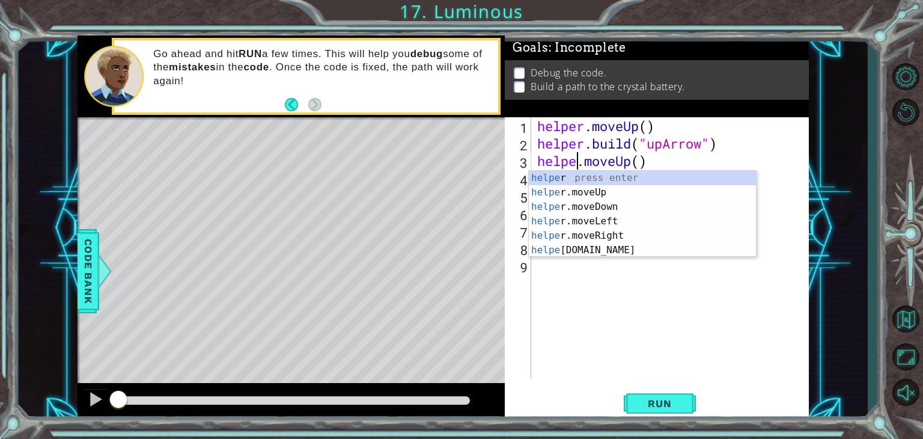
type textarea "helper.moveUp()"
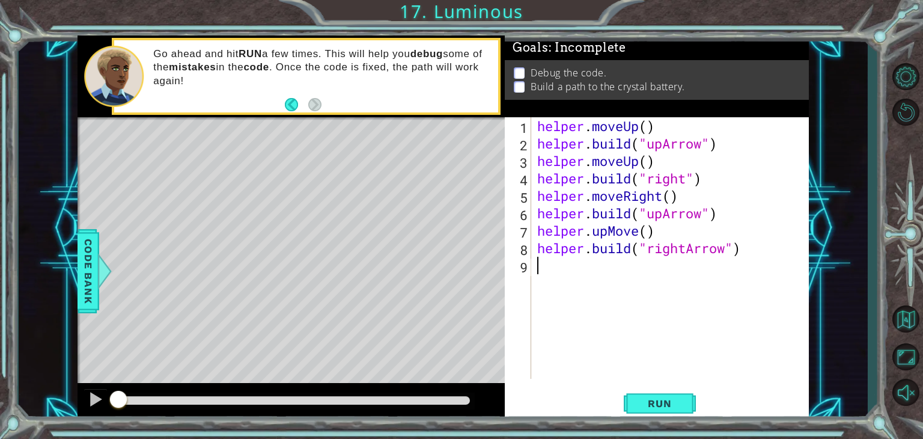
click at [566, 295] on div "helper . moveUp ( ) helper . build ( "upArrow" ) helper . moveUp ( ) helper . b…" at bounding box center [673, 265] width 277 height 296
drag, startPoint x: 701, startPoint y: 210, endPoint x: 695, endPoint y: 225, distance: 16.7
click at [695, 225] on div "helper . moveUp ( ) helper . build ( "upArrow" ) helper . moveUp ( ) helper . b…" at bounding box center [673, 265] width 277 height 296
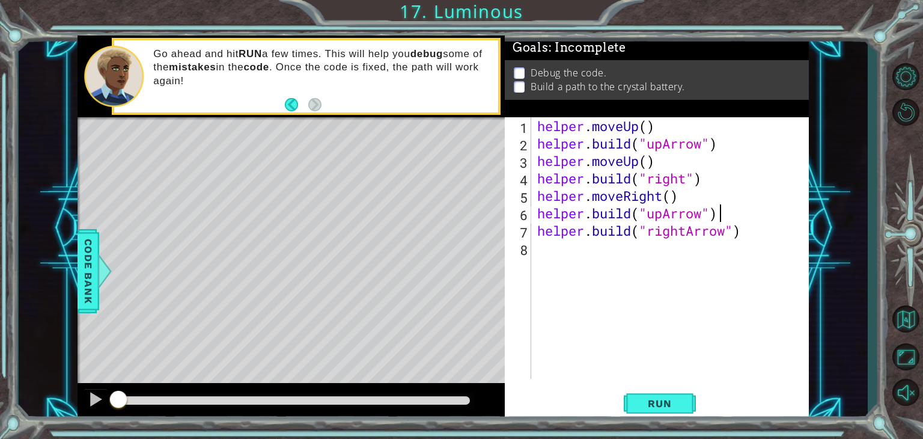
scroll to position [0, 7]
click at [664, 215] on div "helper . moveUp ( ) helper . build ( "upArrow" ) helper . moveUp ( ) helper . b…" at bounding box center [673, 265] width 277 height 296
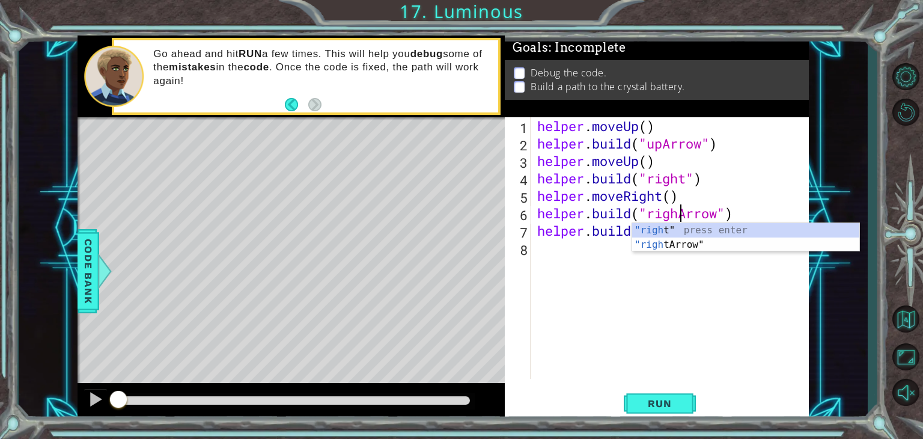
scroll to position [0, 7]
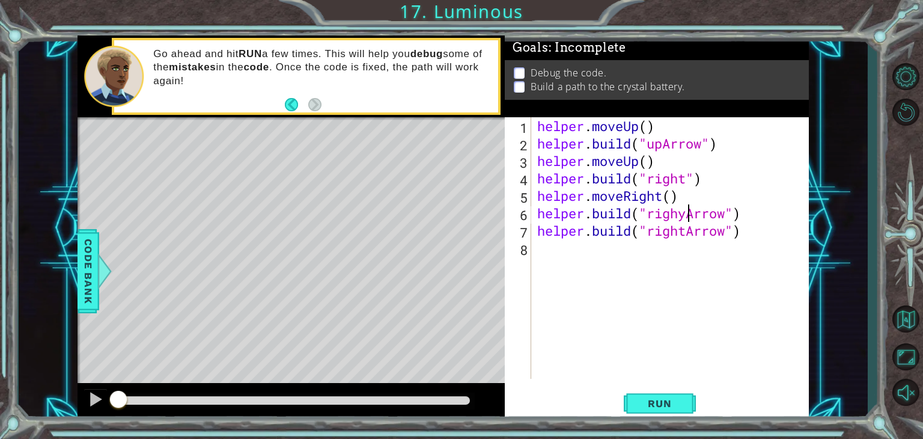
type textarea "[DOMAIN_NAME]("rightArrow")"
click at [601, 268] on div "helper . moveUp ( ) helper . build ( "upArrow" ) helper . moveUp ( ) helper . b…" at bounding box center [673, 265] width 277 height 296
click at [686, 232] on div "helper . moveUp ( ) helper . build ( "upArrow" ) helper . moveUp ( ) helper . b…" at bounding box center [673, 265] width 277 height 296
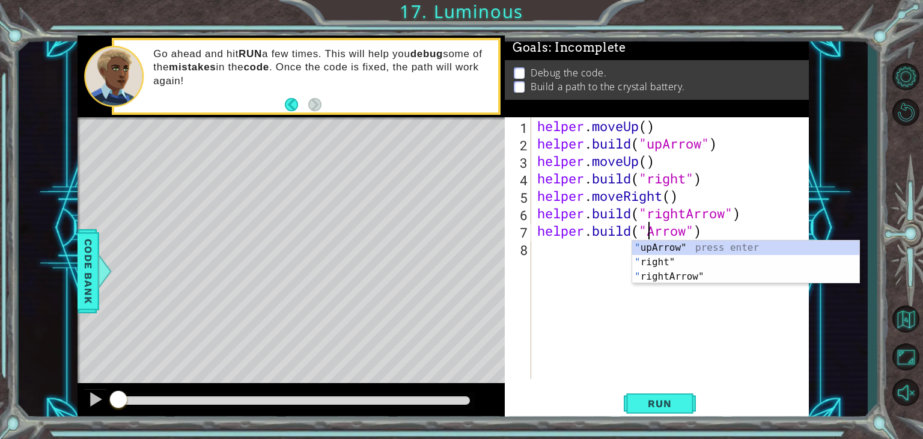
scroll to position [0, 5]
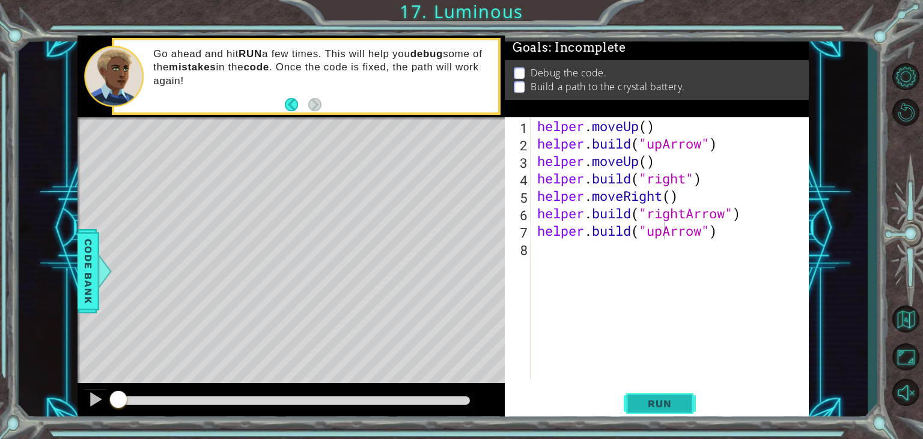
click at [652, 411] on button "Run" at bounding box center [660, 403] width 72 height 31
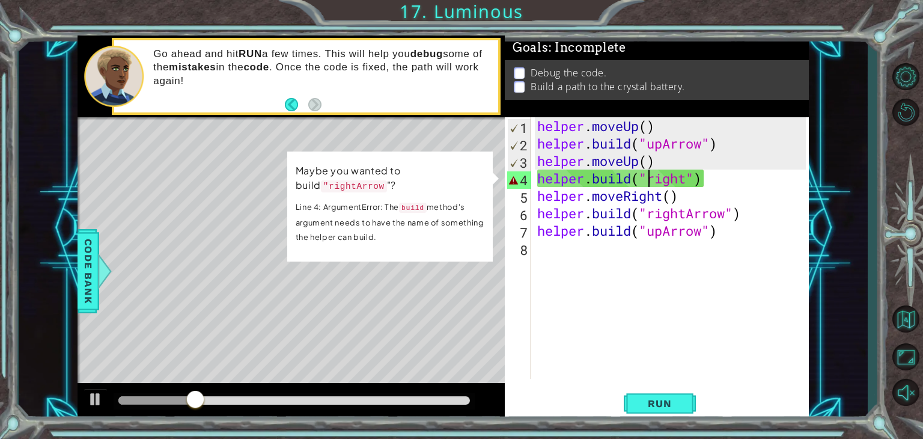
click at [649, 179] on div "helper . moveUp ( ) helper . build ( "upArrow" ) helper . moveUp ( ) helper . b…" at bounding box center [673, 265] width 277 height 296
click at [683, 180] on div "helper . moveUp ( ) helper . build ( "upArrow" ) helper . moveUp ( ) helper . b…" at bounding box center [673, 265] width 277 height 296
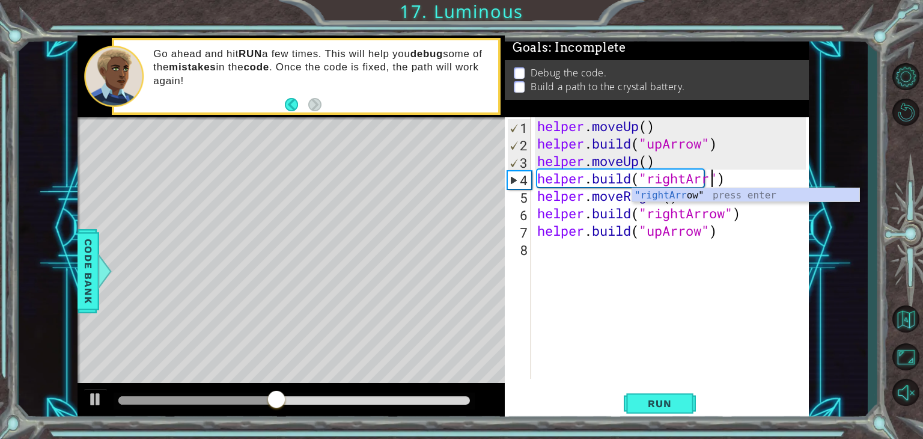
scroll to position [0, 8]
type textarea "[DOMAIN_NAME]("rightArrow")"
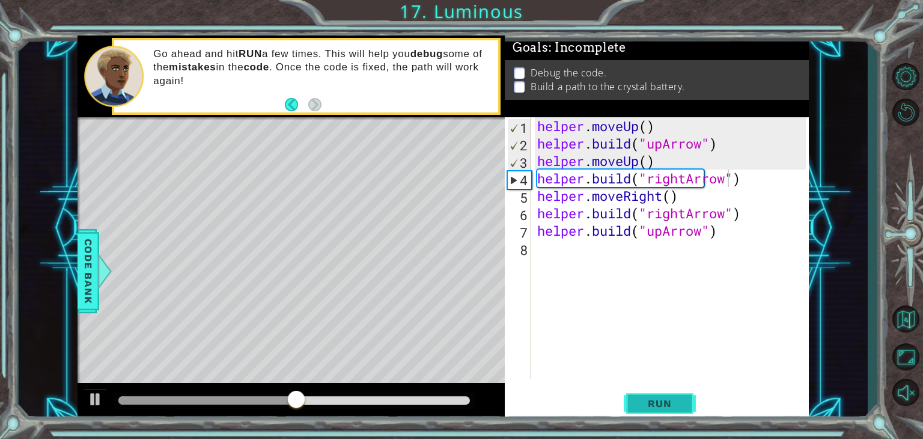
click at [640, 393] on button "Run" at bounding box center [660, 403] width 72 height 31
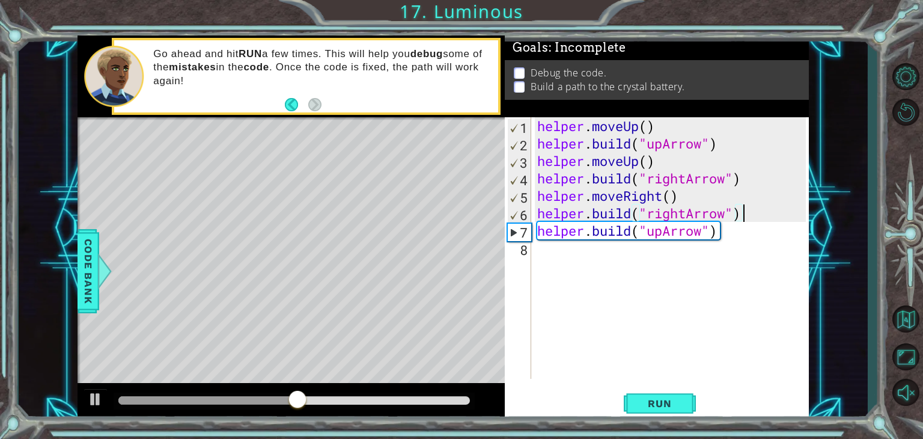
click at [753, 217] on div "helper . moveUp ( ) helper . build ( "upArrow" ) helper . moveUp ( ) helper . b…" at bounding box center [673, 265] width 277 height 296
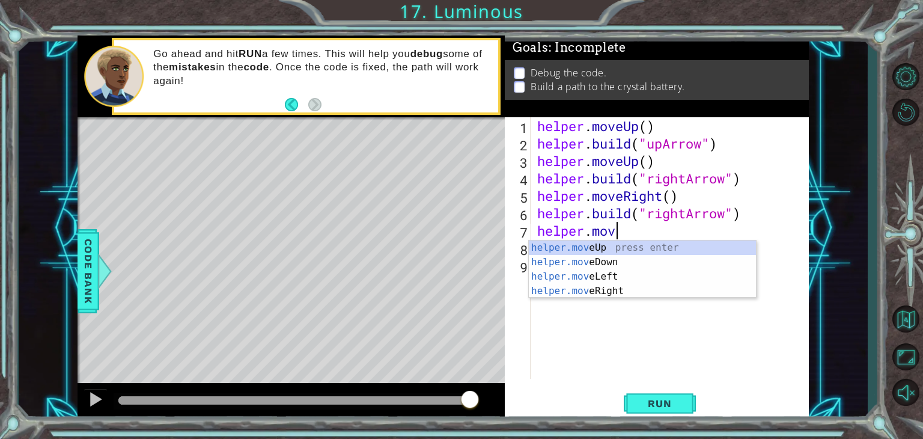
scroll to position [0, 3]
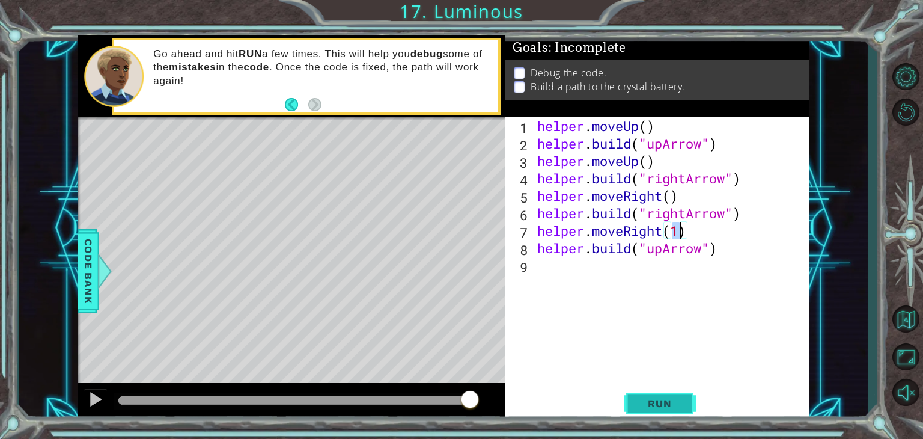
type textarea "helper.moveRight(1)"
click at [656, 402] on span "Run" at bounding box center [659, 403] width 47 height 12
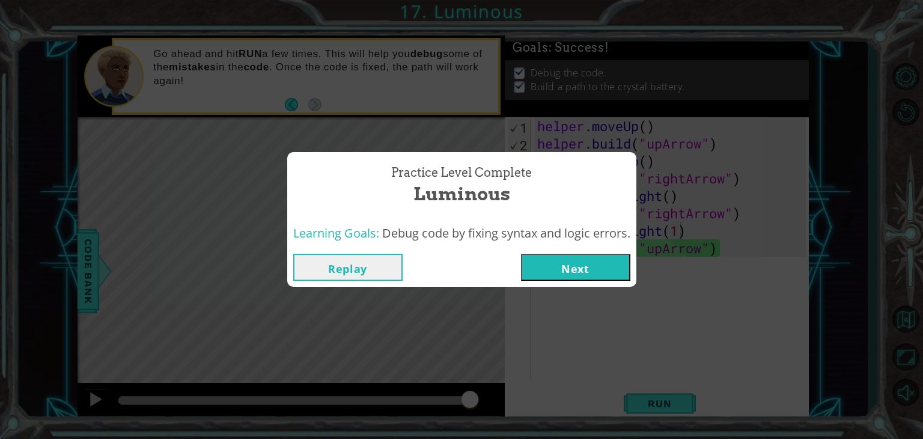
click at [557, 272] on button "Next" at bounding box center [575, 267] width 109 height 27
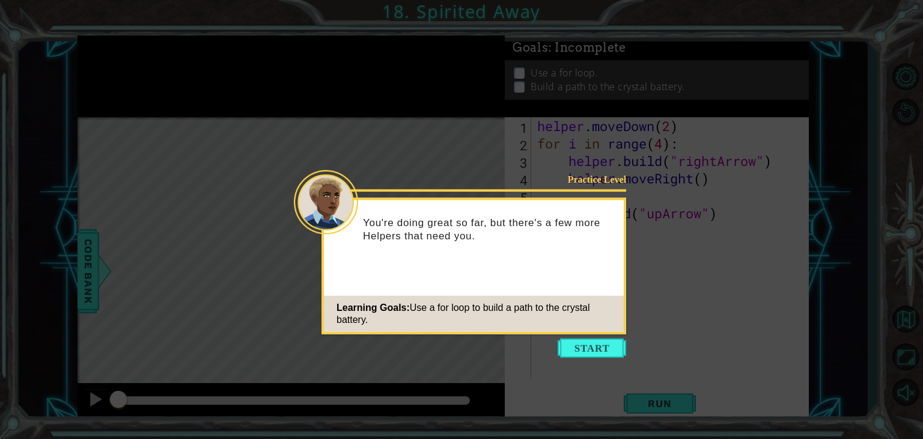
click at [567, 333] on div "Practice Level You're doing great so far, but there's a few more Helpers that n…" at bounding box center [474, 266] width 305 height 136
drag, startPoint x: 567, startPoint y: 333, endPoint x: 587, endPoint y: 344, distance: 22.6
click at [587, 334] on div "Practice Level You're doing great so far, but there's a few more Helpers that n…" at bounding box center [474, 266] width 305 height 136
click at [587, 344] on button "Start" at bounding box center [592, 347] width 69 height 19
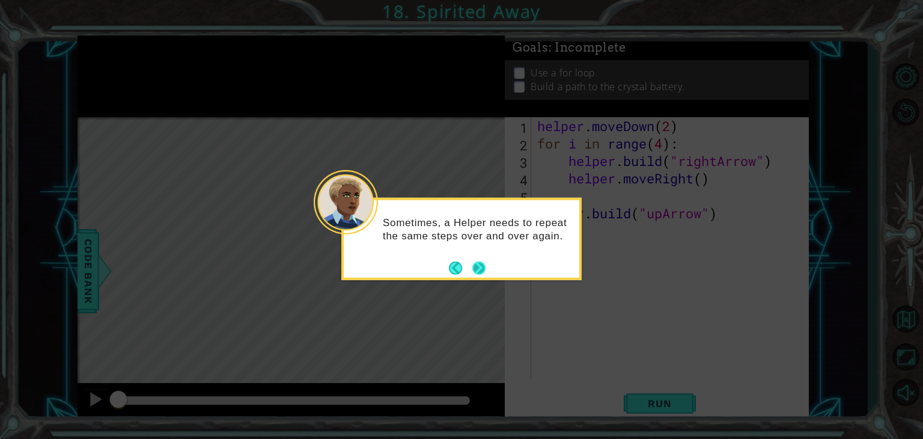
click at [472, 261] on button "Next" at bounding box center [478, 267] width 13 height 13
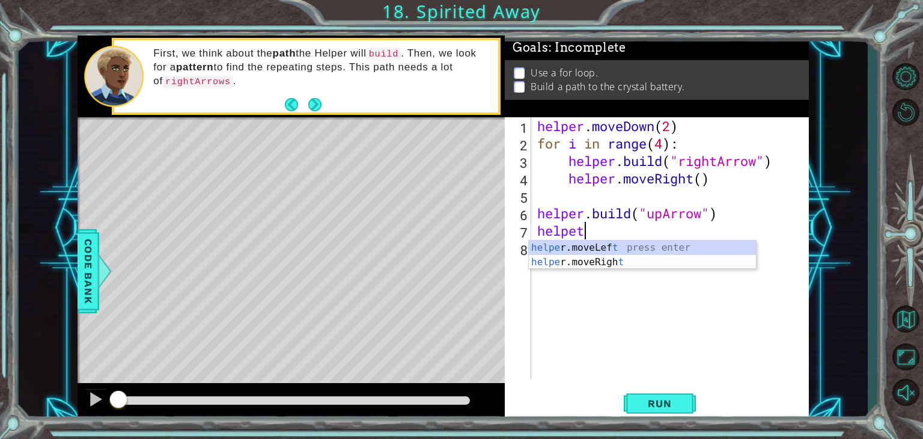
scroll to position [0, 1]
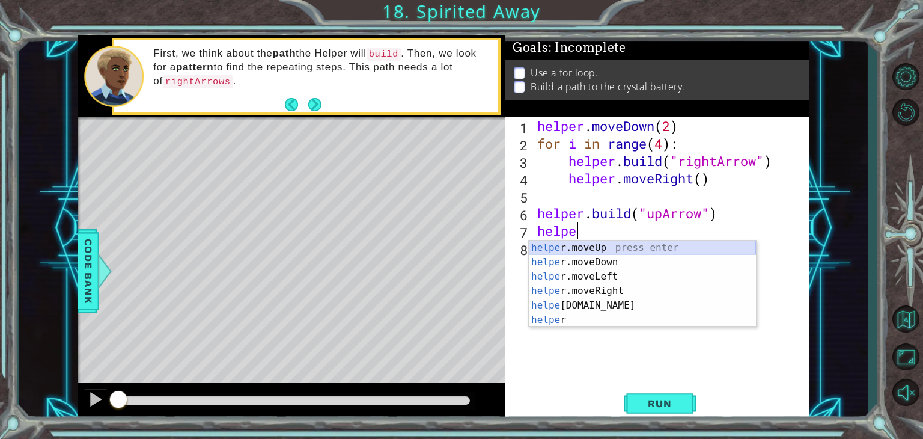
drag, startPoint x: 589, startPoint y: 253, endPoint x: 604, endPoint y: 243, distance: 17.3
click at [604, 243] on div "helpe [PERSON_NAME]moveUp press enter helpe [PERSON_NAME]moveDown press enter h…" at bounding box center [642, 297] width 227 height 115
type textarea "helper.moveUp(1)"
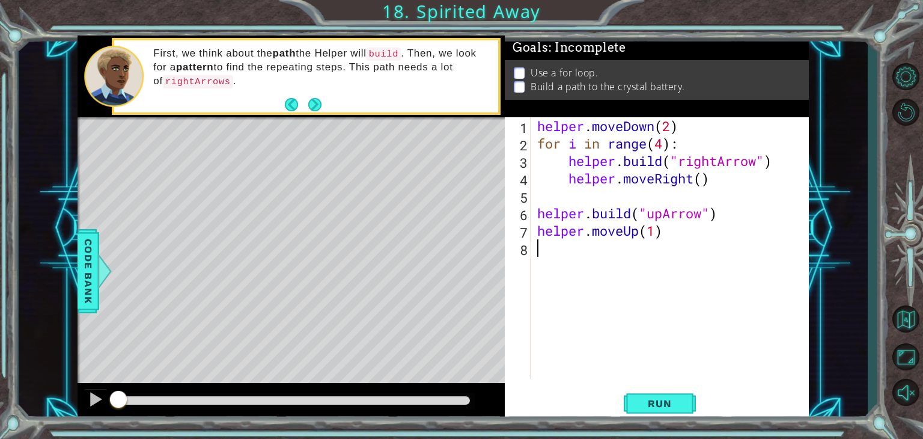
drag, startPoint x: 604, startPoint y: 243, endPoint x: 596, endPoint y: 254, distance: 13.3
click at [596, 254] on div "helper . moveDown ( 2 ) for i in range ( 4 ) : helper . build ( "rightArrow" ) …" at bounding box center [673, 265] width 277 height 296
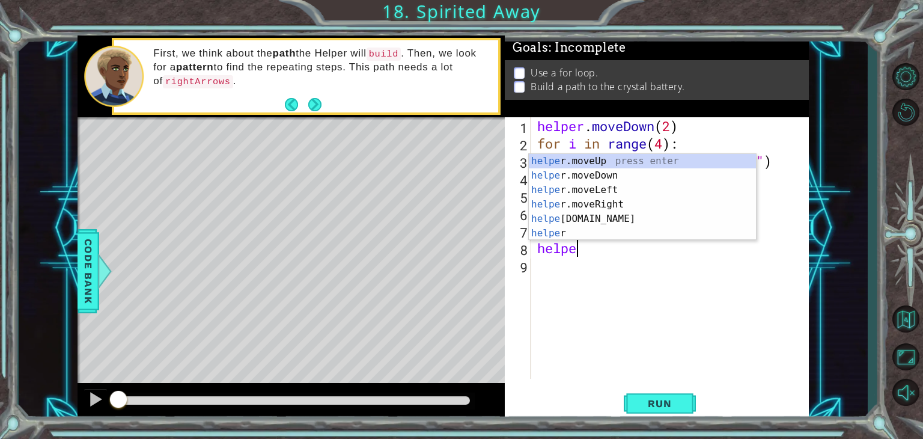
scroll to position [0, 1]
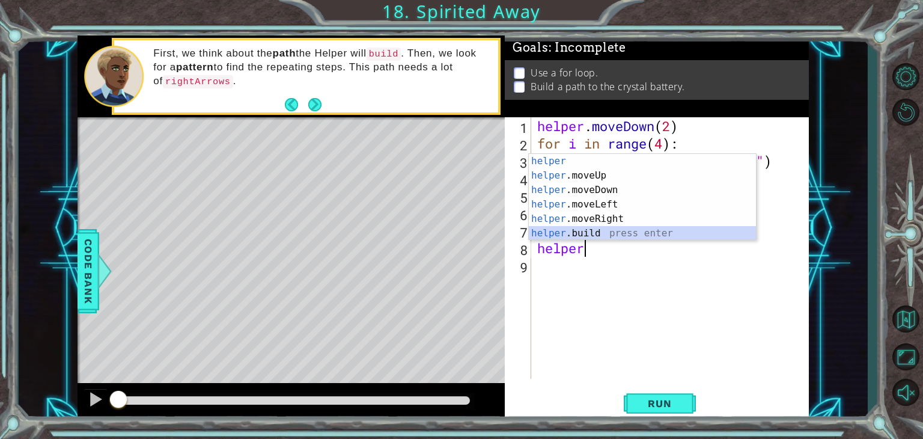
click at [606, 230] on div "helper press enter helper .moveUp press enter helper .moveDown press enter help…" at bounding box center [642, 211] width 227 height 115
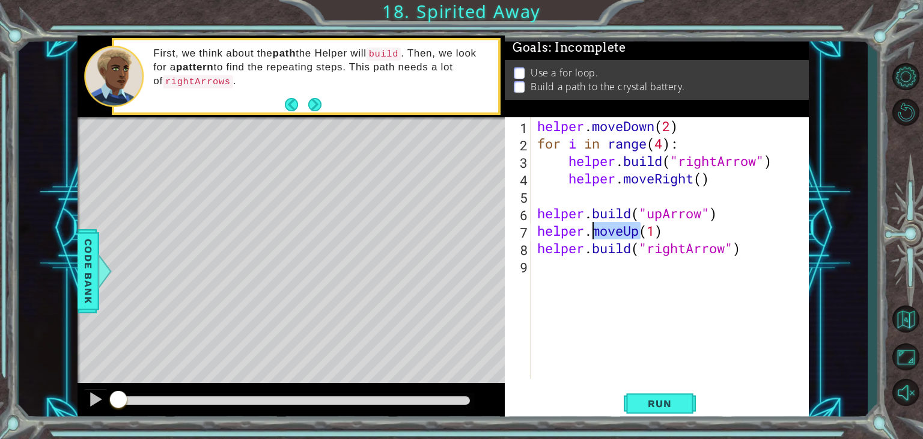
click at [606, 230] on div "helper . moveDown ( 2 ) for i in range ( 4 ) : helper . build ( "rightArrow" ) …" at bounding box center [673, 265] width 277 height 296
click at [688, 246] on div "helper . moveDown ( 2 ) for i in range ( 4 ) : helper . build ( "rightArrow" ) …" at bounding box center [673, 265] width 277 height 296
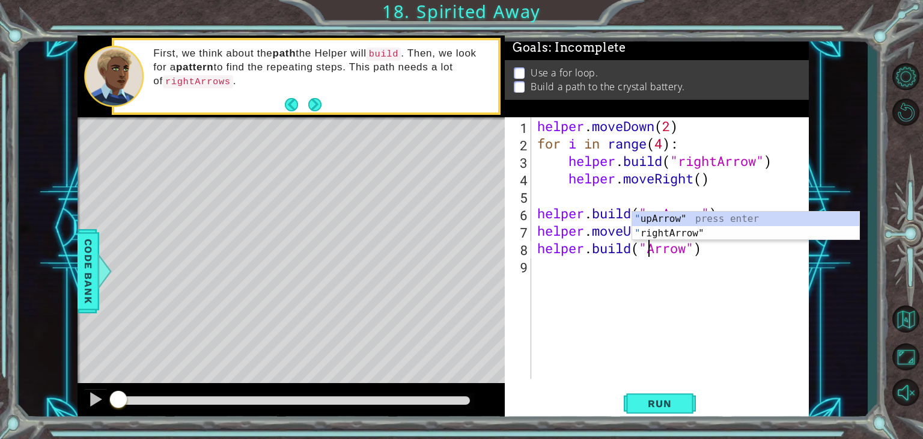
scroll to position [0, 5]
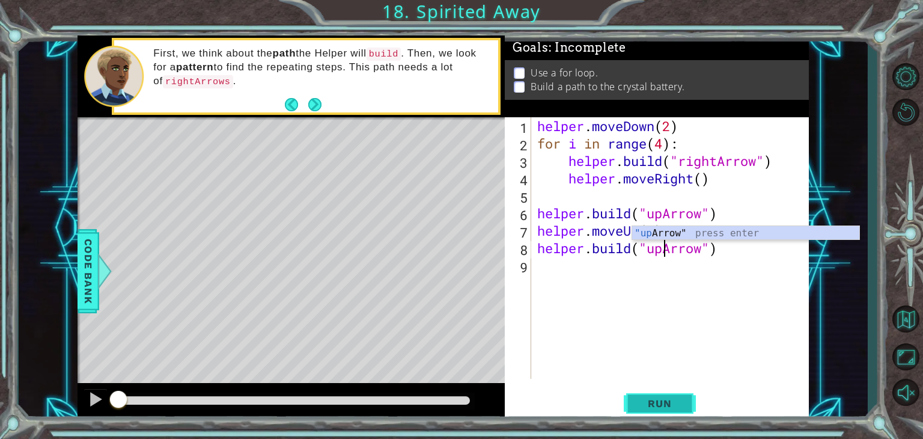
type textarea "[DOMAIN_NAME]("upArrow")"
click at [657, 406] on span "Run" at bounding box center [659, 403] width 47 height 12
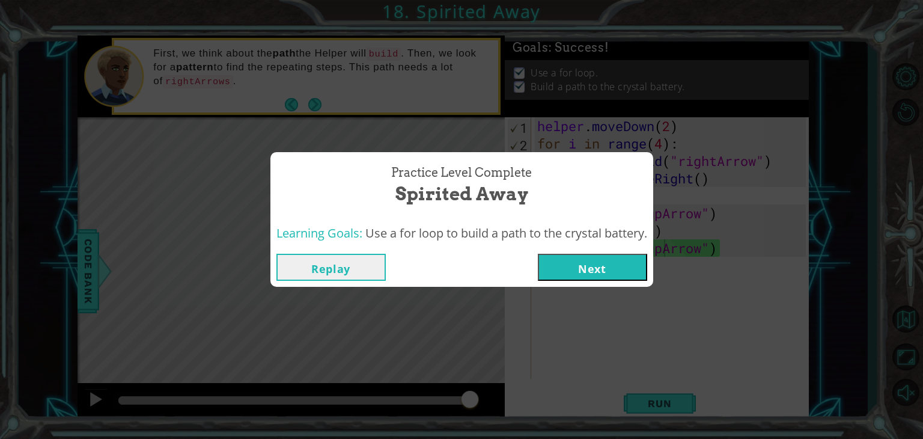
click at [611, 263] on button "Next" at bounding box center [592, 267] width 109 height 27
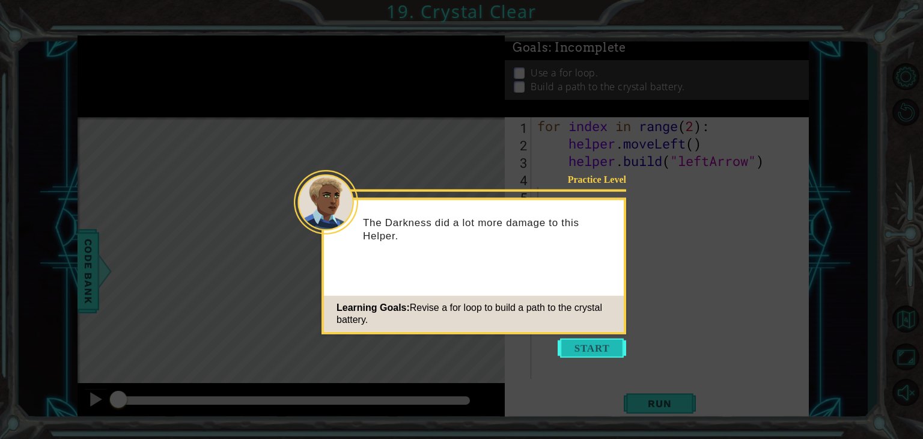
drag, startPoint x: 620, startPoint y: 345, endPoint x: 597, endPoint y: 347, distance: 23.5
click at [597, 347] on button "Start" at bounding box center [592, 347] width 69 height 19
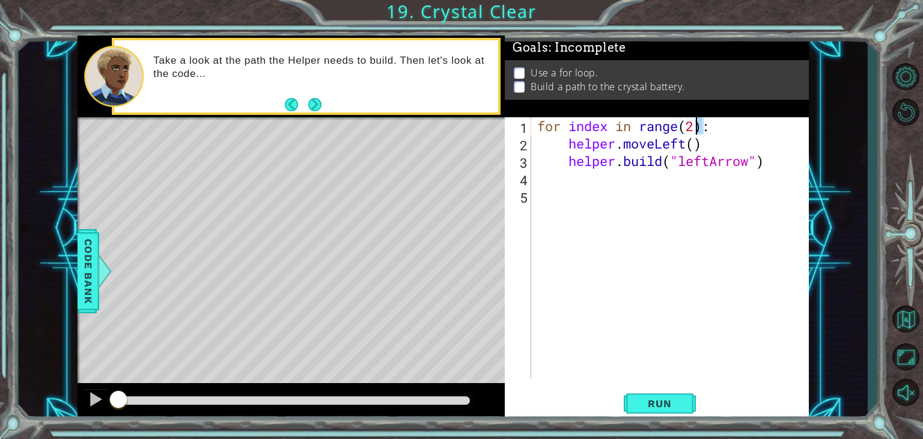
drag, startPoint x: 702, startPoint y: 128, endPoint x: 697, endPoint y: 123, distance: 6.8
click at [697, 123] on div "for index in range ( 2 ) : helper . moveLeft ( ) helper . build ( "leftArrow" )" at bounding box center [673, 265] width 277 height 296
click at [697, 123] on div "for index in range ( 2 ) : helper . moveLeft ( ) helper . build ( "leftArrow" )" at bounding box center [670, 247] width 271 height 261
click at [691, 123] on div "for index in range ( 2 ) : helper . moveLeft ( ) helper . build ( "leftArrow" )" at bounding box center [673, 265] width 277 height 296
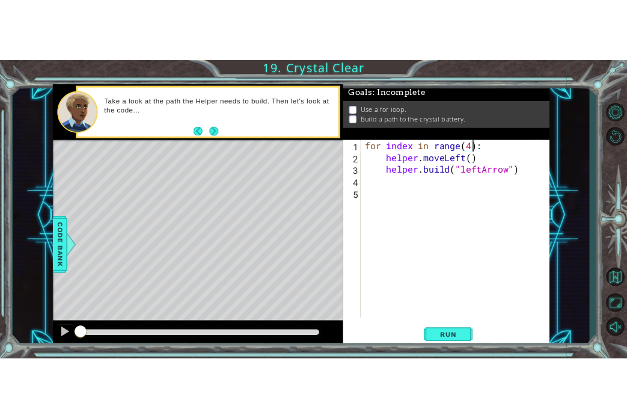
scroll to position [0, 7]
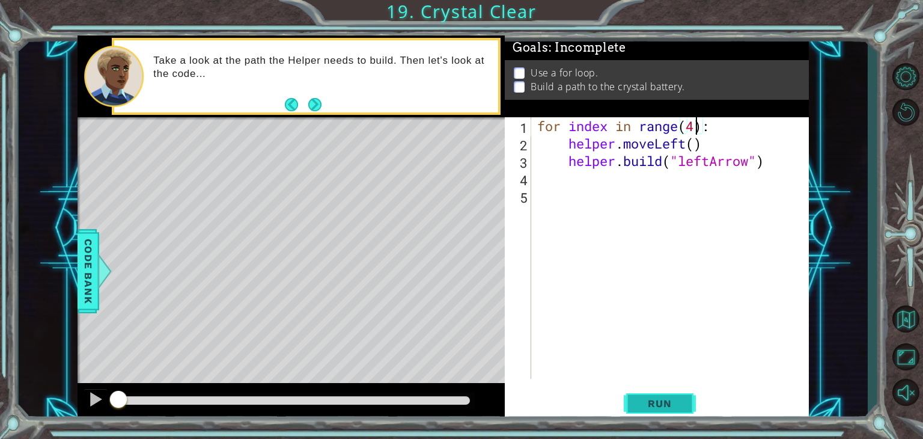
type textarea "for index in range(4):"
click at [671, 414] on button "Run" at bounding box center [660, 403] width 72 height 31
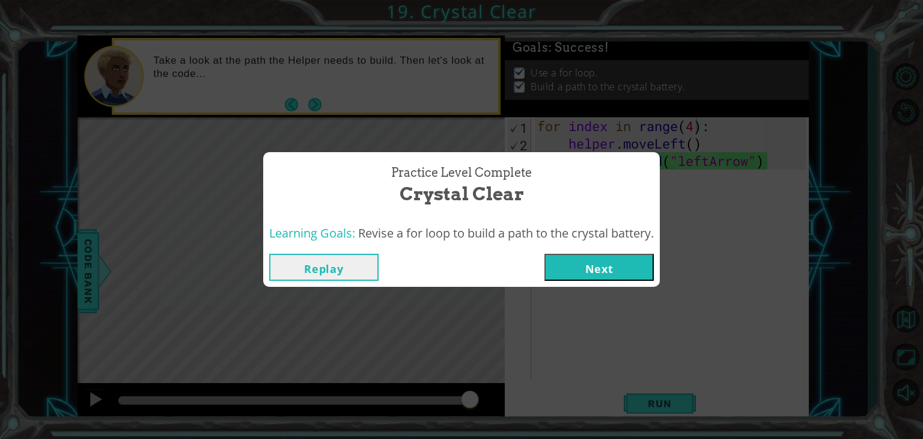
click at [629, 253] on div "Replay Next" at bounding box center [461, 267] width 397 height 39
click at [617, 268] on button "Next" at bounding box center [599, 267] width 109 height 27
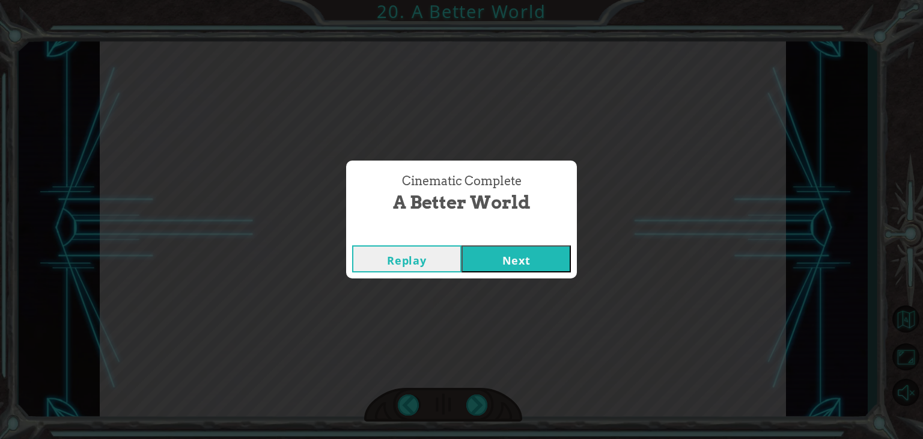
click at [534, 258] on button "Next" at bounding box center [516, 258] width 109 height 27
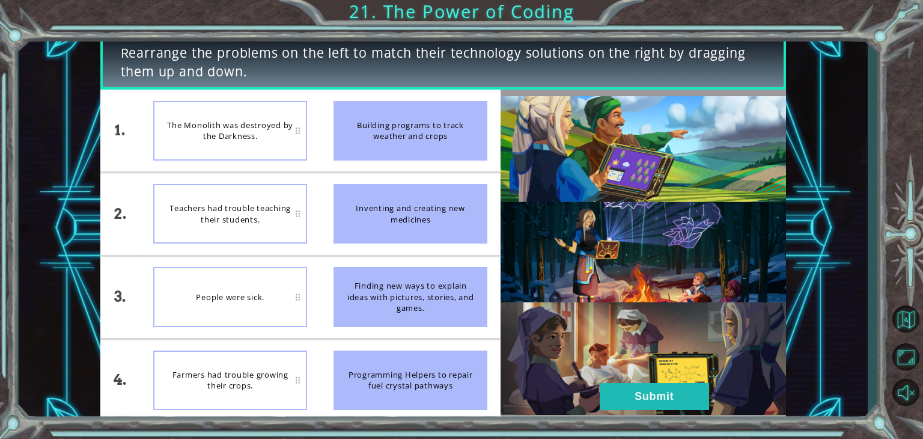
click at [430, 205] on div "Inventing and creating new medicines" at bounding box center [411, 214] width 154 height 60
click at [448, 215] on div "Inventing and creating new medicines" at bounding box center [411, 214] width 154 height 60
click at [243, 203] on div "People were sick." at bounding box center [230, 214] width 154 height 60
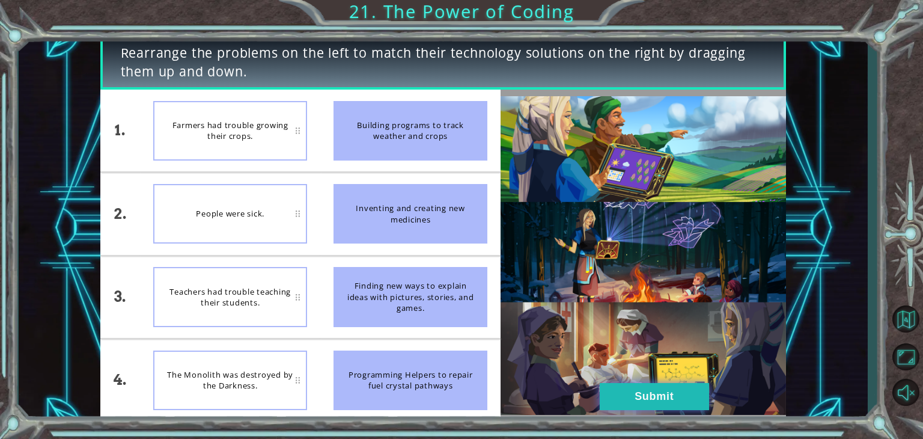
click at [626, 388] on button "Submit" at bounding box center [654, 396] width 109 height 27
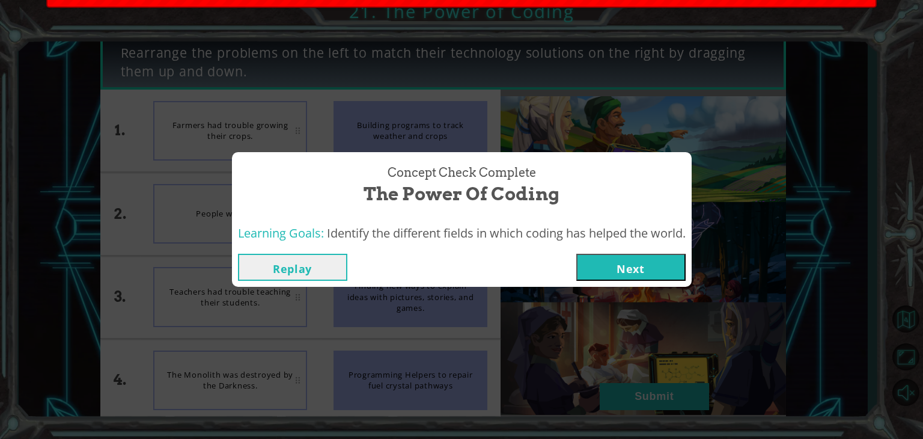
click at [668, 265] on button "Next" at bounding box center [630, 267] width 109 height 27
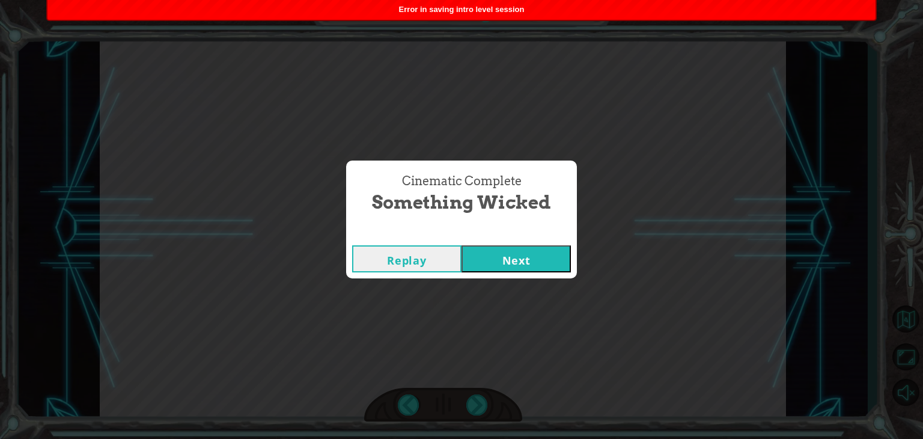
click at [564, 270] on button "Next" at bounding box center [516, 258] width 109 height 27
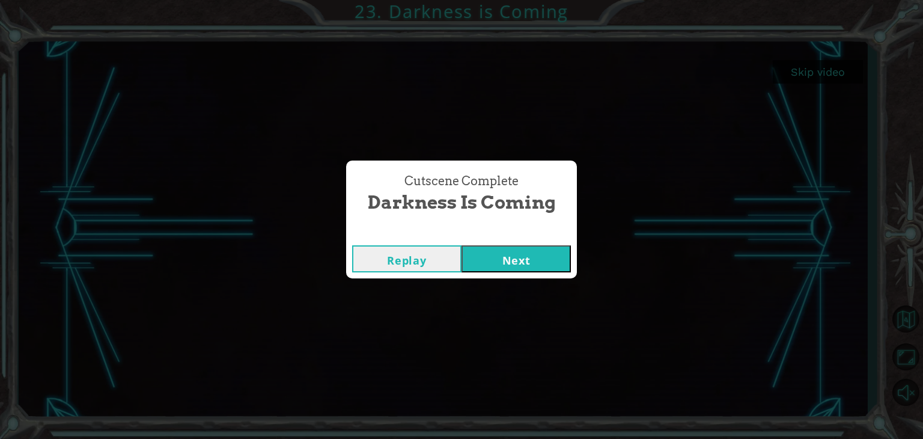
click at [494, 256] on button "Next" at bounding box center [516, 258] width 109 height 27
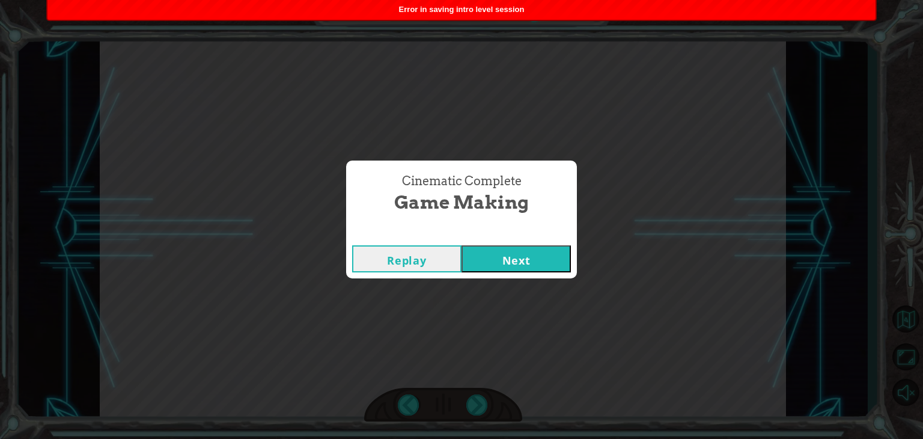
click at [494, 256] on button "Next" at bounding box center [516, 258] width 109 height 27
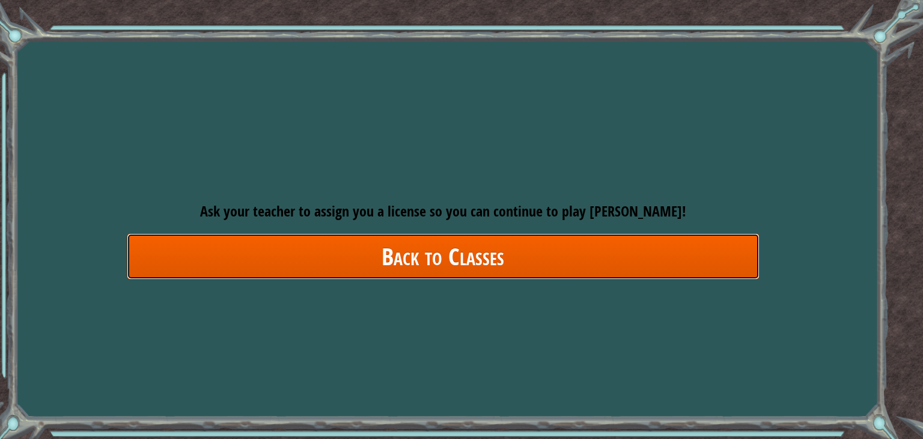
click at [465, 270] on link "Back to Classes" at bounding box center [443, 256] width 633 height 46
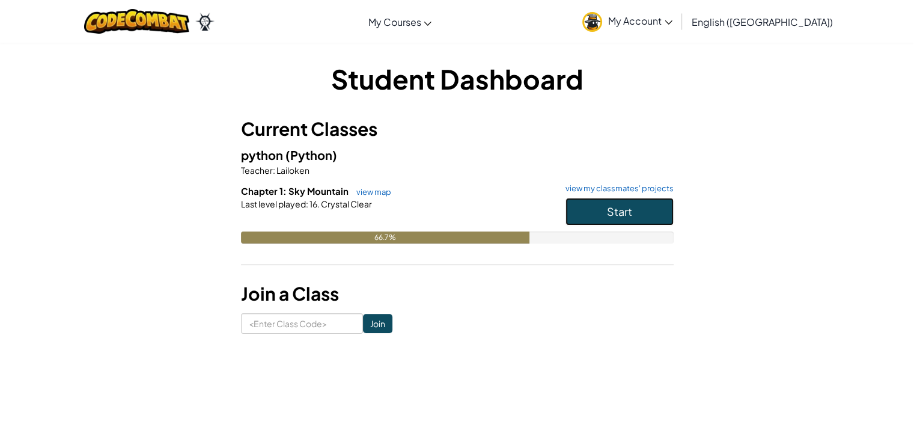
click at [610, 204] on span "Start" at bounding box center [619, 211] width 25 height 14
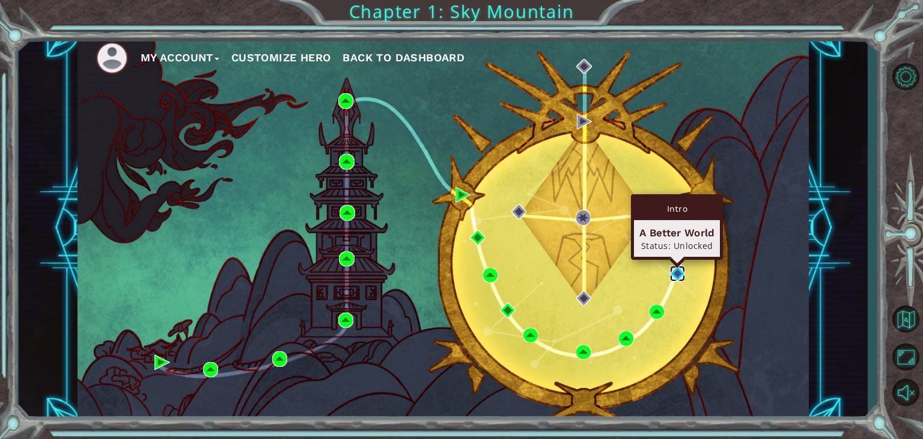
click at [673, 270] on img at bounding box center [678, 274] width 16 height 16
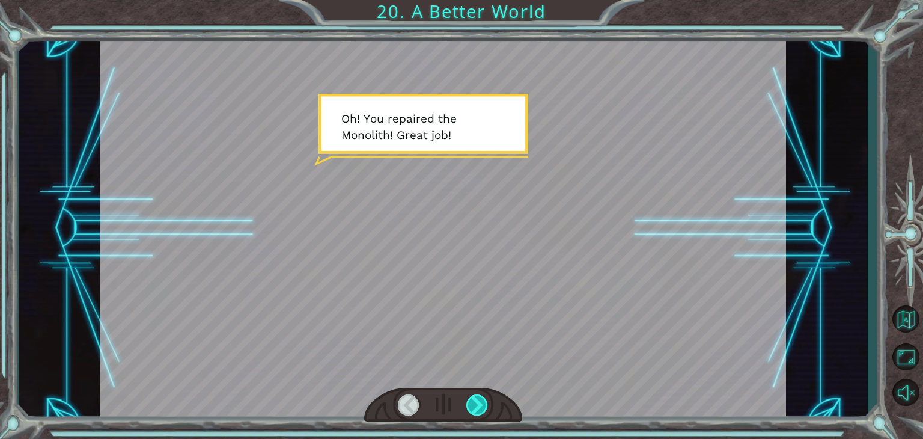
click at [476, 403] on div at bounding box center [477, 404] width 22 height 21
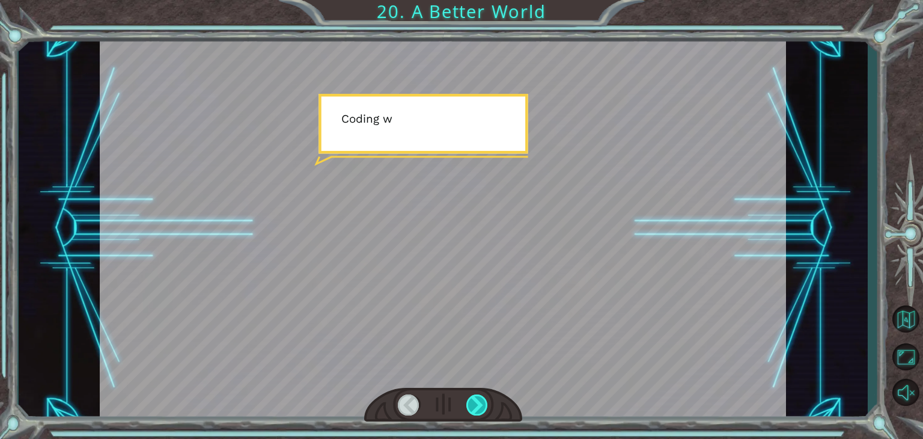
click at [476, 403] on div at bounding box center [477, 404] width 22 height 21
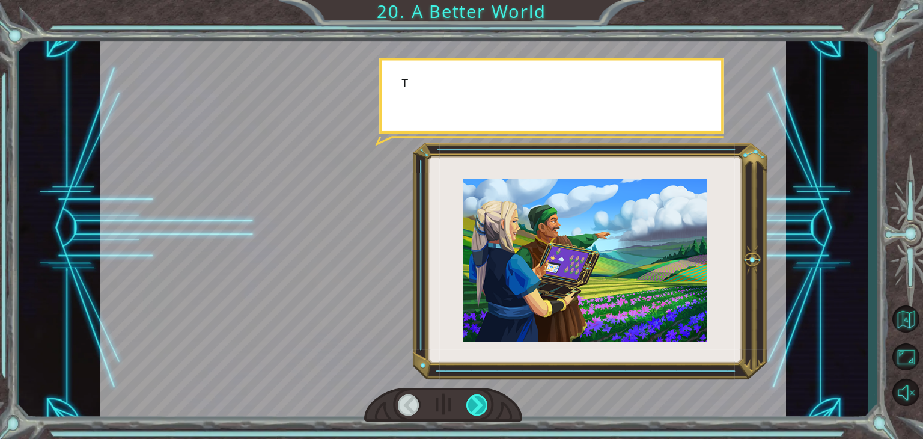
click at [476, 403] on div at bounding box center [477, 404] width 22 height 21
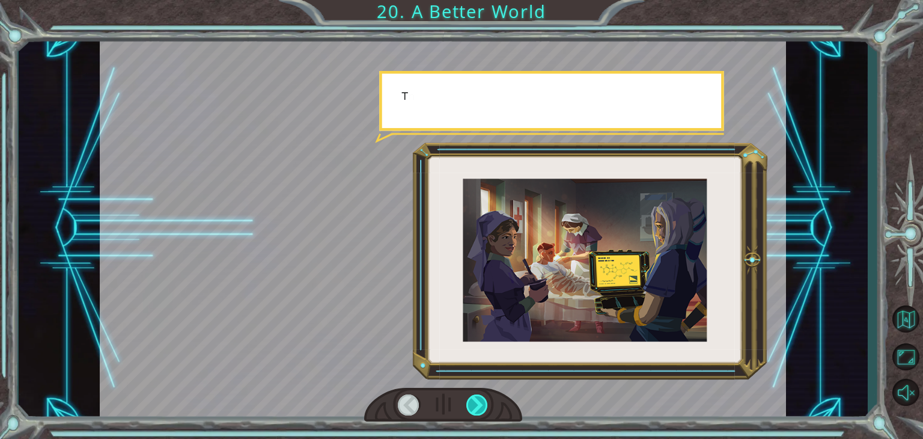
click at [476, 403] on div at bounding box center [477, 404] width 22 height 21
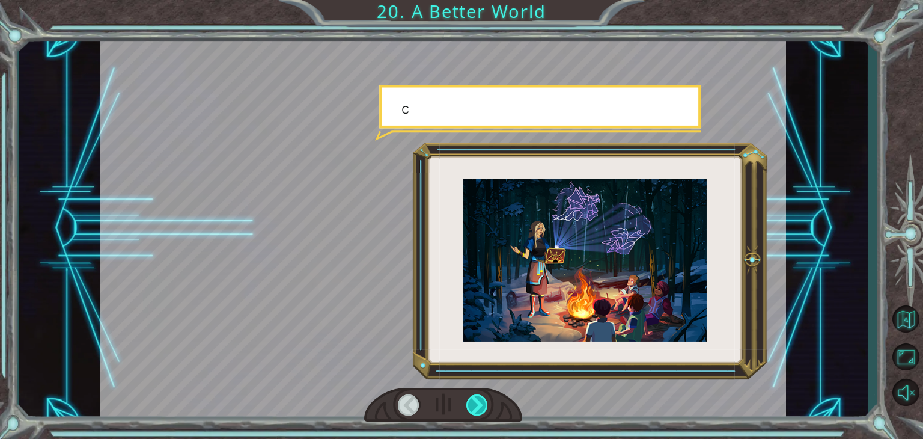
click at [476, 403] on div at bounding box center [477, 404] width 22 height 21
drag, startPoint x: 476, startPoint y: 403, endPoint x: 658, endPoint y: 336, distance: 193.4
click at [658, 336] on div at bounding box center [443, 228] width 687 height 386
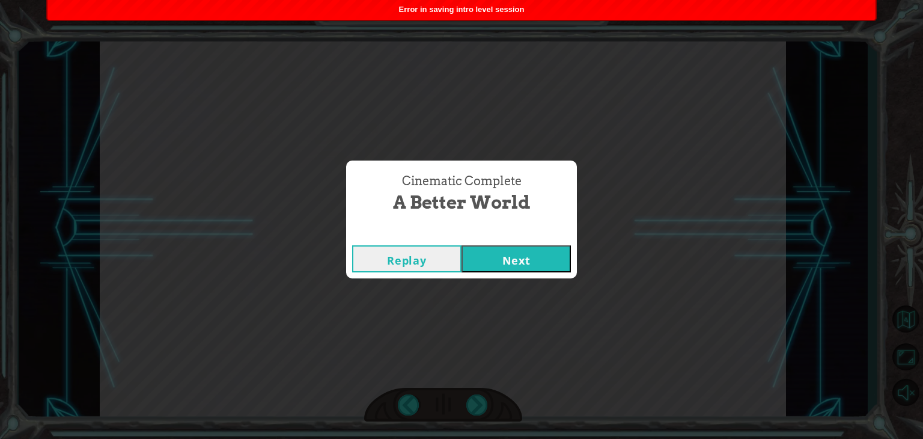
click at [500, 253] on button "Next" at bounding box center [516, 258] width 109 height 27
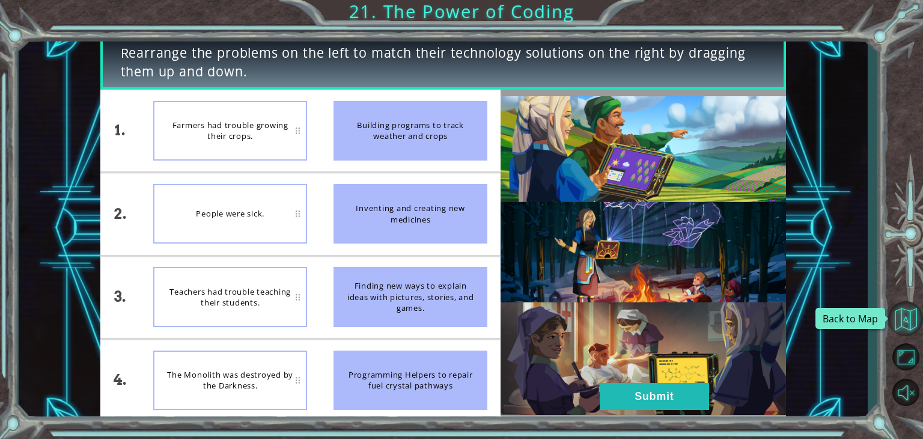
click at [911, 320] on button "Back to Map" at bounding box center [905, 318] width 35 height 35
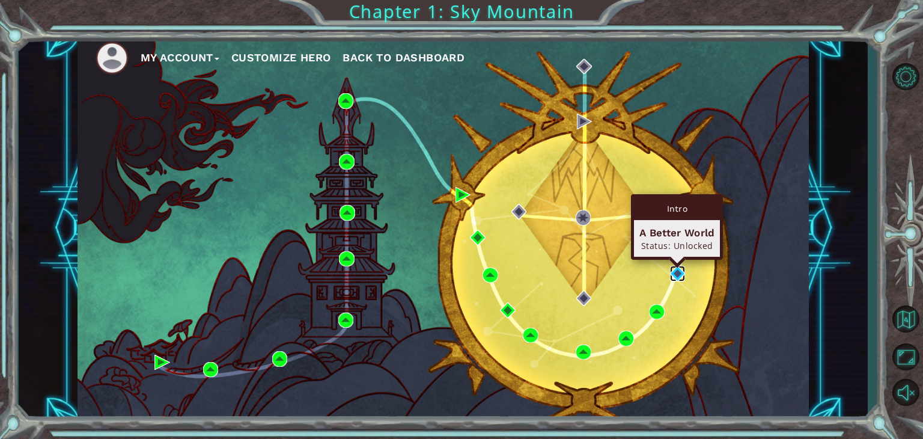
click at [678, 268] on img at bounding box center [678, 274] width 16 height 16
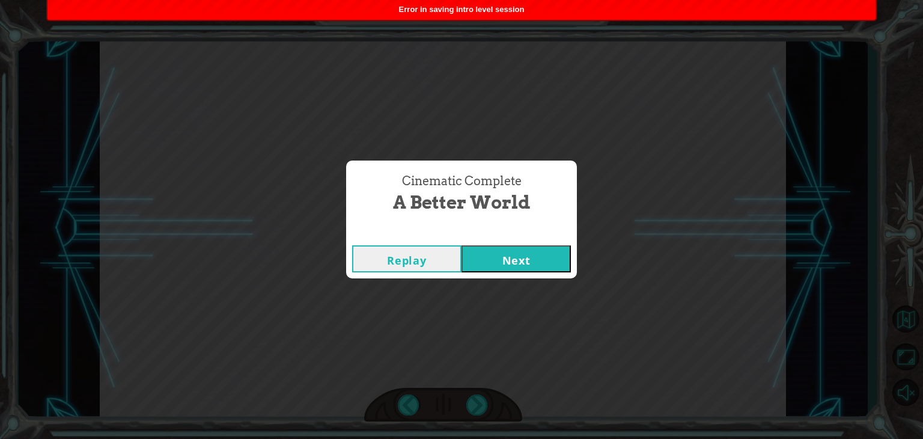
click at [563, 259] on button "Next" at bounding box center [516, 258] width 109 height 27
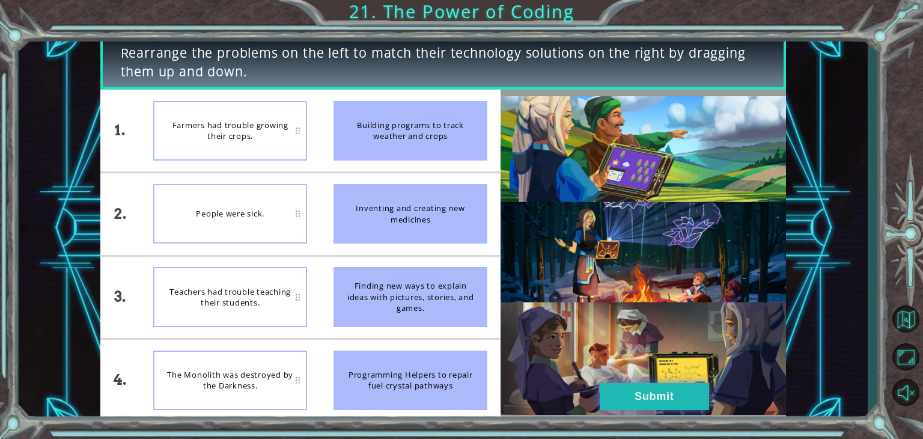
click at [636, 390] on button "Submit" at bounding box center [654, 396] width 109 height 27
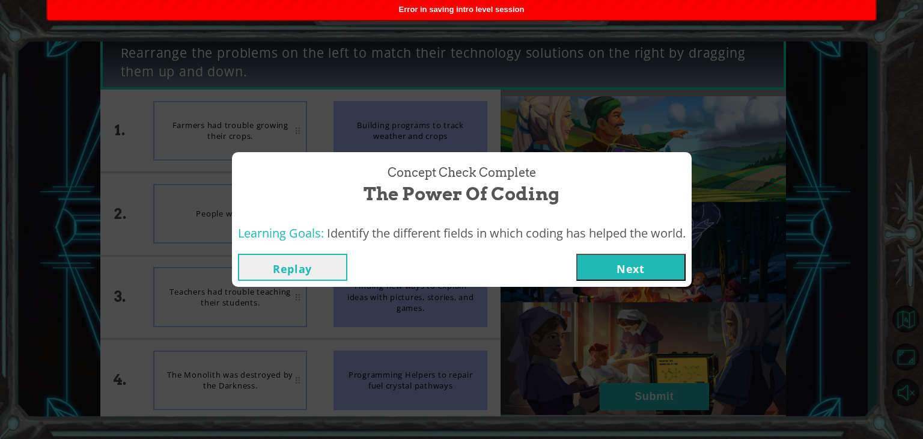
click at [623, 265] on button "Next" at bounding box center [630, 267] width 109 height 27
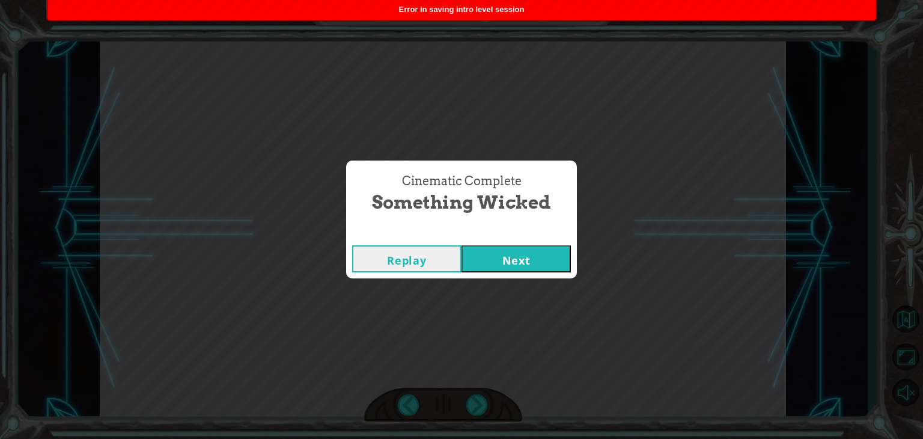
click at [512, 260] on button "Next" at bounding box center [516, 258] width 109 height 27
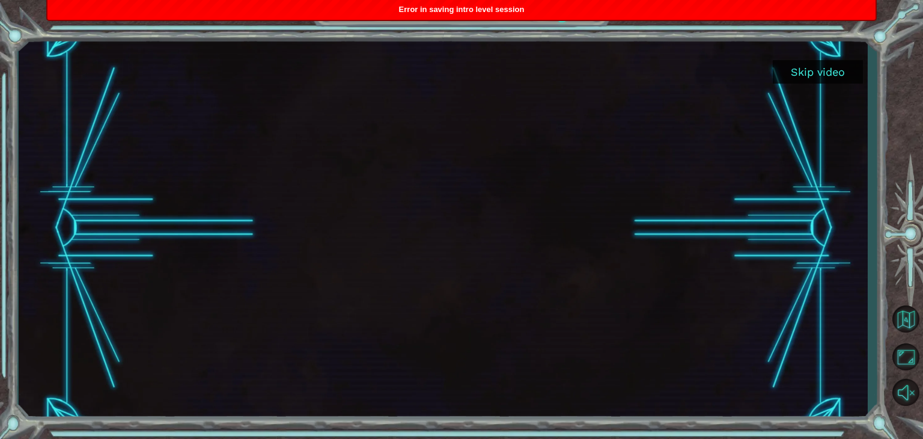
click at [795, 74] on button "Skip video" at bounding box center [818, 71] width 90 height 23
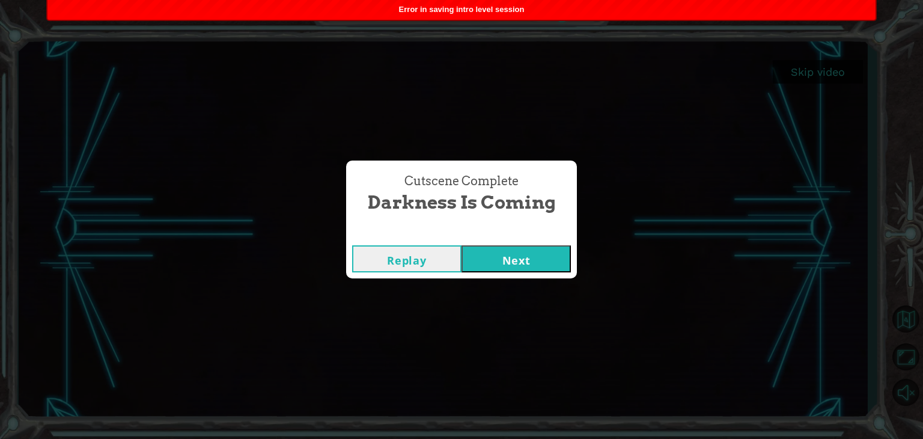
click at [537, 252] on button "Next" at bounding box center [516, 258] width 109 height 27
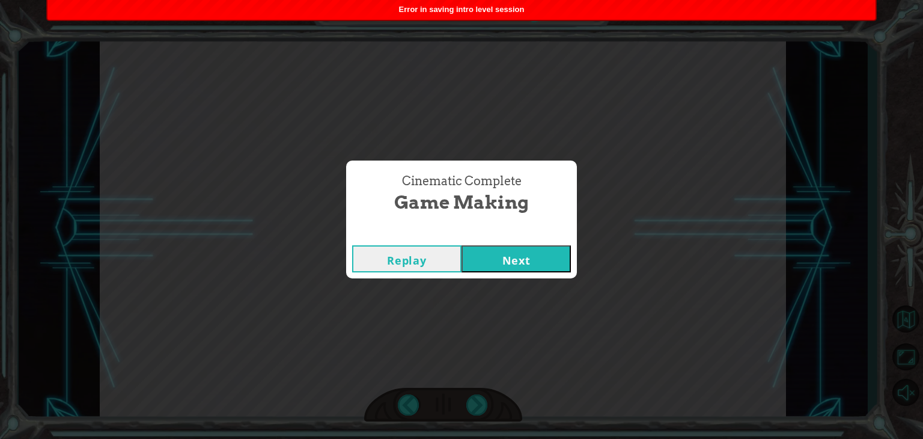
click at [537, 252] on button "Next" at bounding box center [516, 258] width 109 height 27
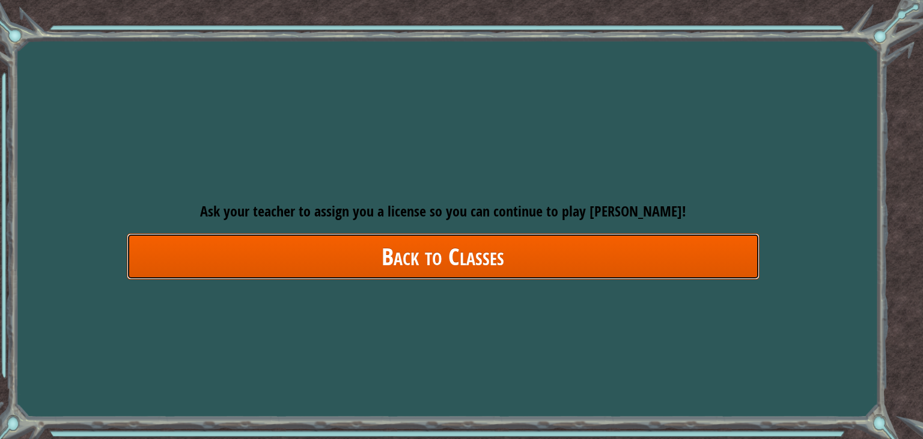
click at [537, 252] on link "Back to Classes" at bounding box center [443, 256] width 633 height 46
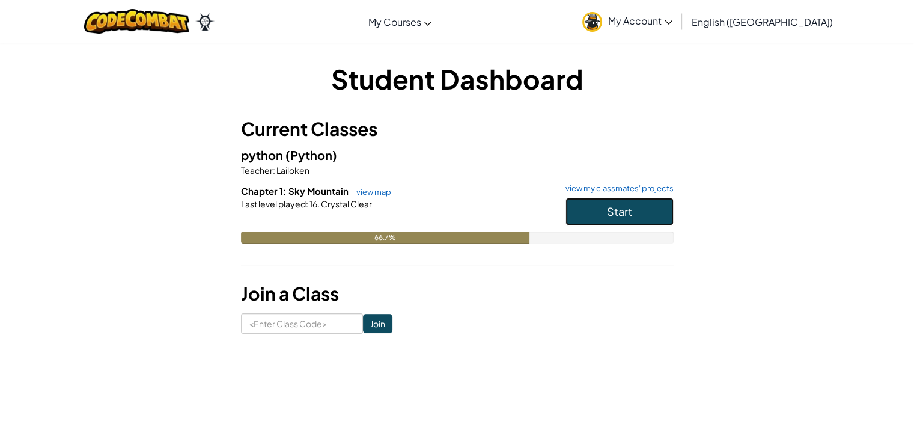
click at [607, 215] on span "Start" at bounding box center [619, 211] width 25 height 14
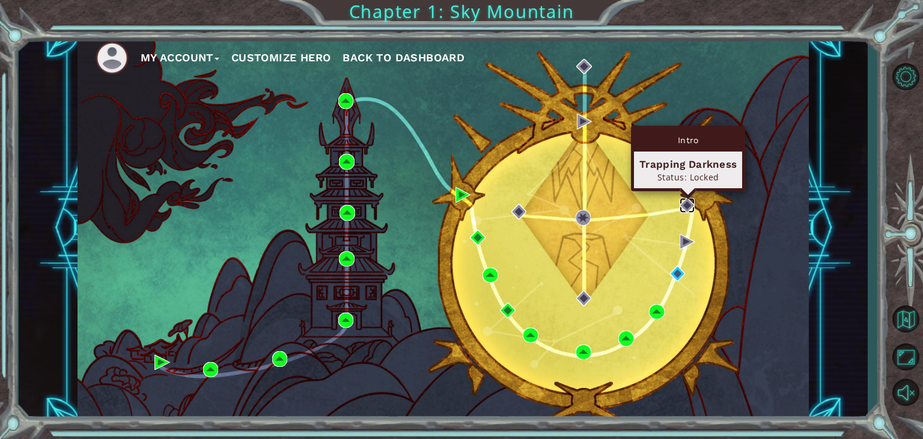
click at [687, 204] on img at bounding box center [688, 206] width 16 height 16
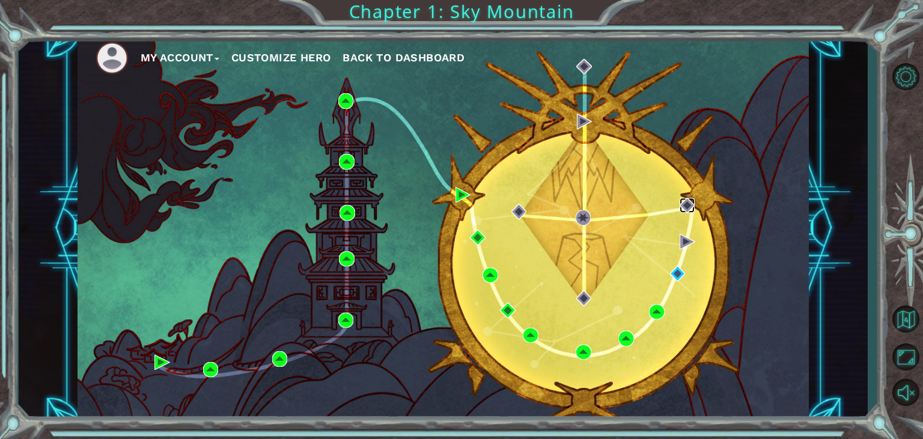
click at [687, 204] on img at bounding box center [688, 206] width 16 height 16
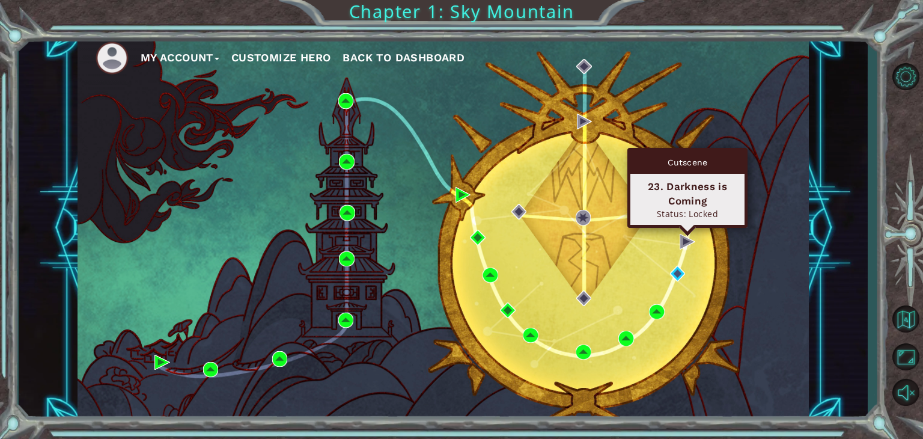
drag, startPoint x: 687, startPoint y: 204, endPoint x: 685, endPoint y: 236, distance: 31.9
click at [685, 236] on div "My Account Customize Hero Back to Dashboard" at bounding box center [444, 228] width 732 height 386
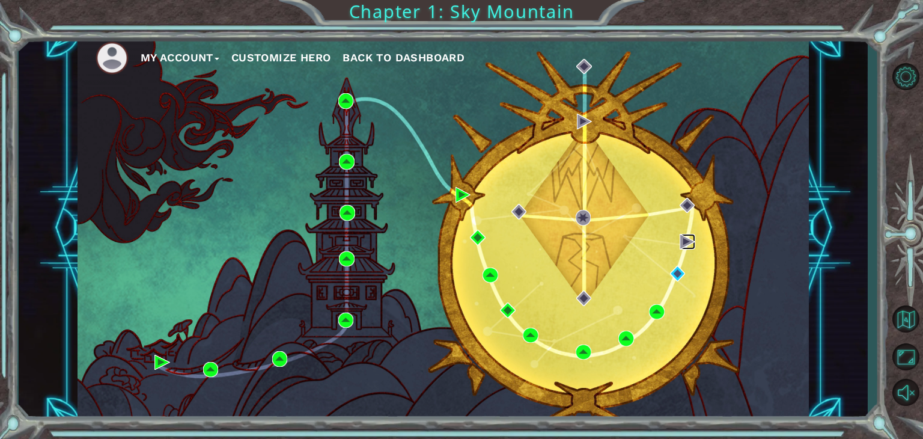
click at [685, 236] on img at bounding box center [688, 242] width 16 height 16
drag, startPoint x: 685, startPoint y: 236, endPoint x: 678, endPoint y: 238, distance: 7.6
click at [678, 238] on div "My Account Customize Hero Back to Dashboard" at bounding box center [444, 228] width 732 height 386
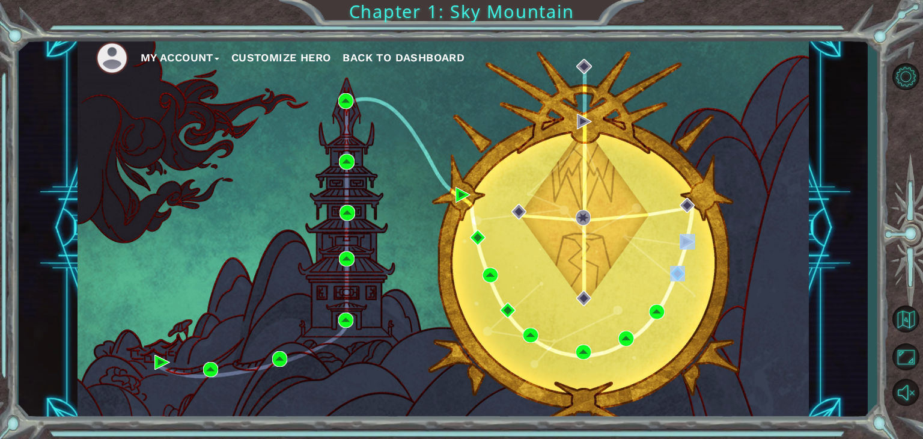
drag, startPoint x: 678, startPoint y: 238, endPoint x: 680, endPoint y: 275, distance: 36.7
click at [680, 275] on div "My Account Customize Hero Back to Dashboard" at bounding box center [444, 228] width 732 height 386
click at [680, 275] on img at bounding box center [678, 274] width 16 height 16
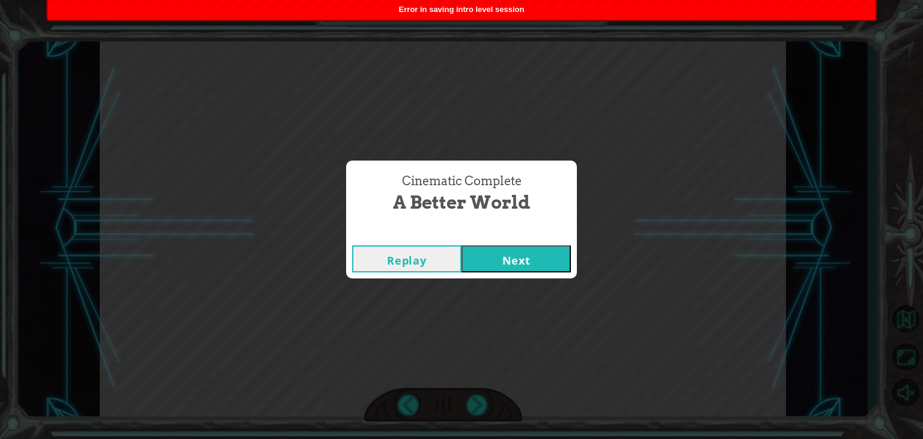
click at [491, 252] on button "Next" at bounding box center [516, 258] width 109 height 27
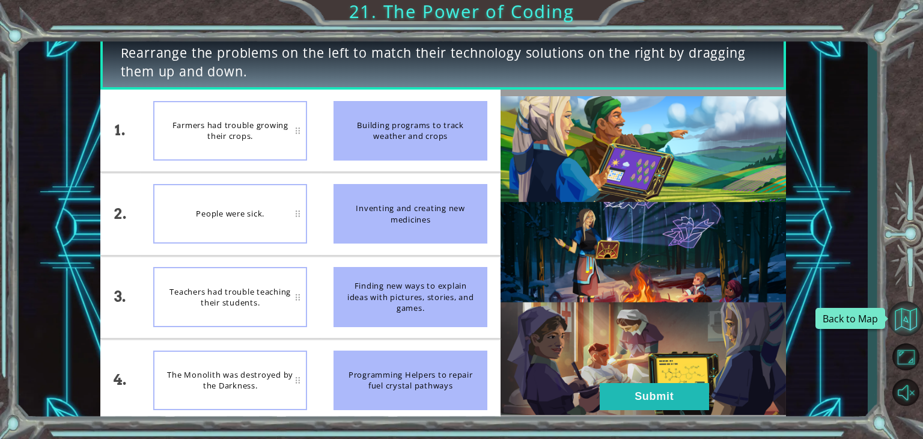
click at [896, 320] on button "Back to Map" at bounding box center [905, 318] width 35 height 35
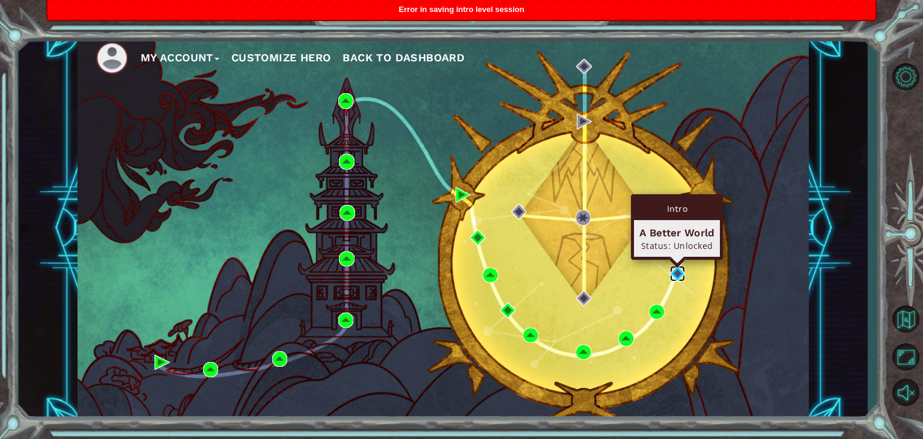
click at [674, 272] on img at bounding box center [678, 274] width 16 height 16
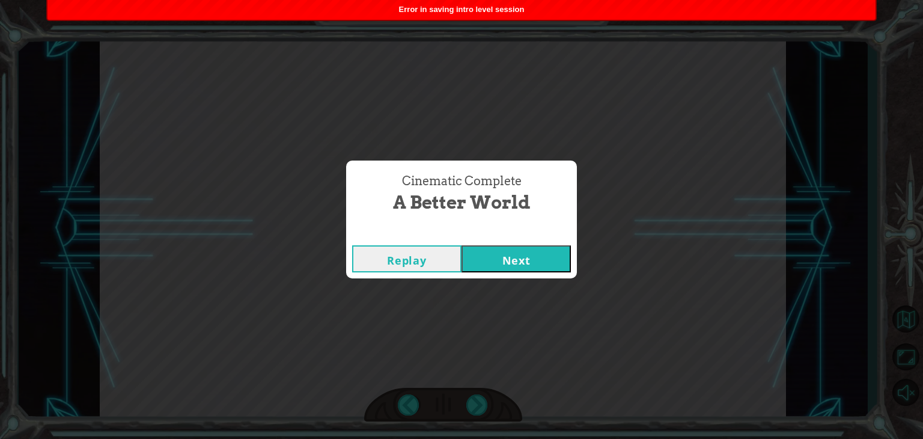
click at [551, 253] on button "Next" at bounding box center [516, 258] width 109 height 27
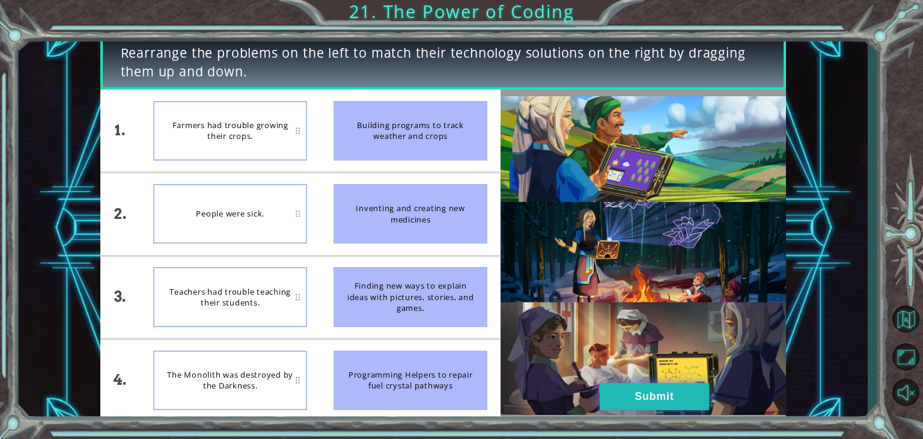
click at [668, 388] on button "Submit" at bounding box center [654, 396] width 109 height 27
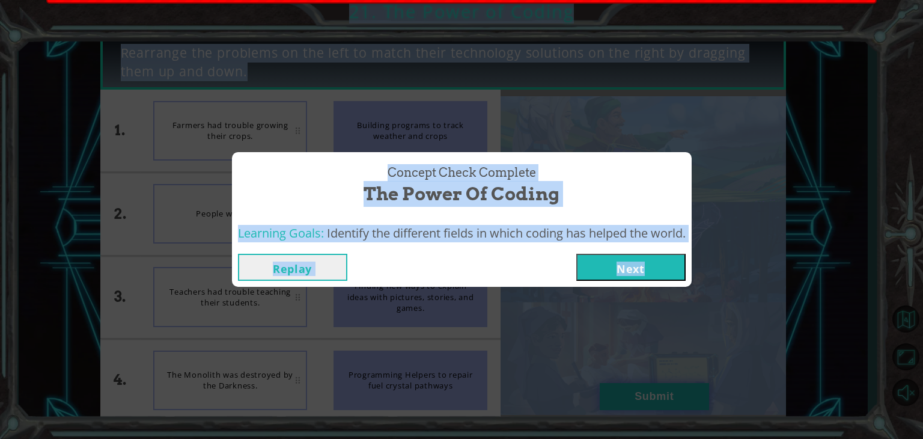
click at [668, 388] on div "Concept Check Complete The Power of Coding Learning Goals: Identify the differe…" at bounding box center [461, 219] width 923 height 439
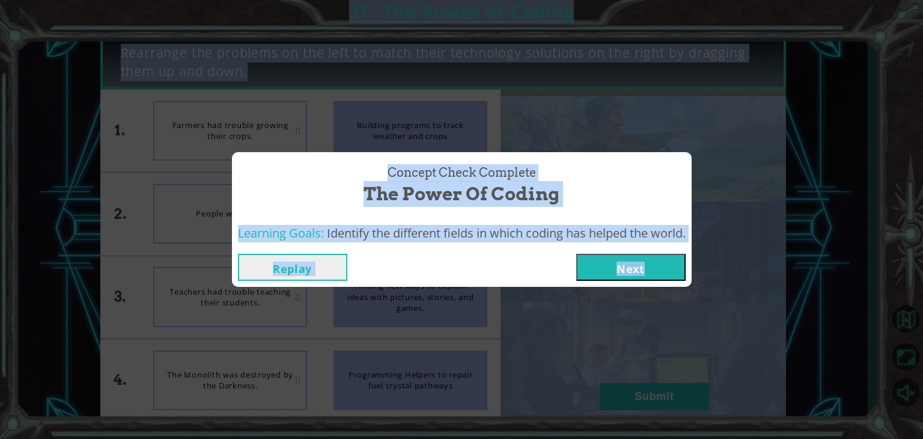
click at [643, 260] on button "Next" at bounding box center [630, 267] width 109 height 27
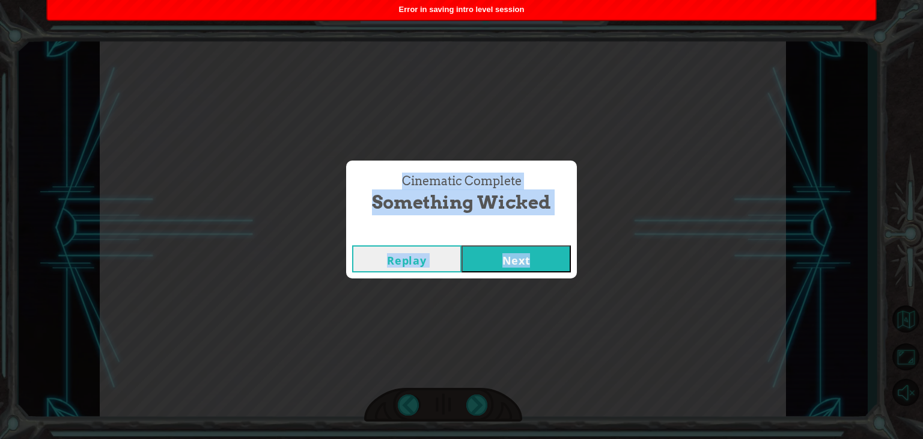
click at [498, 257] on button "Next" at bounding box center [516, 258] width 109 height 27
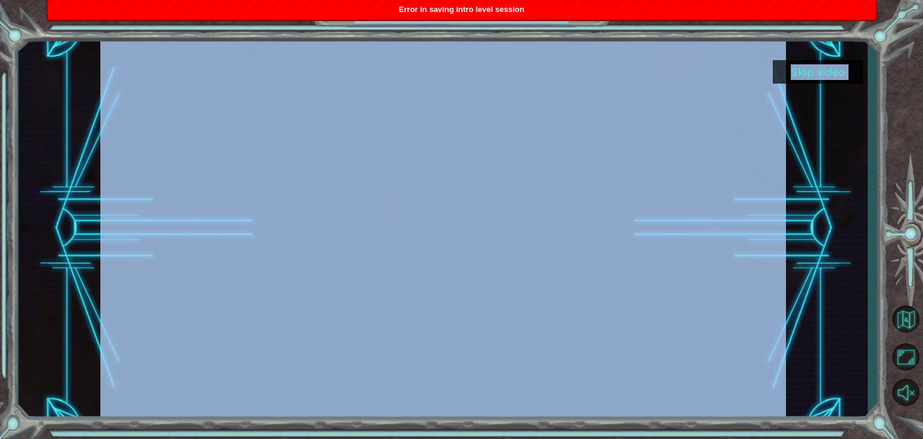
click at [823, 70] on button "Skip video" at bounding box center [818, 71] width 90 height 23
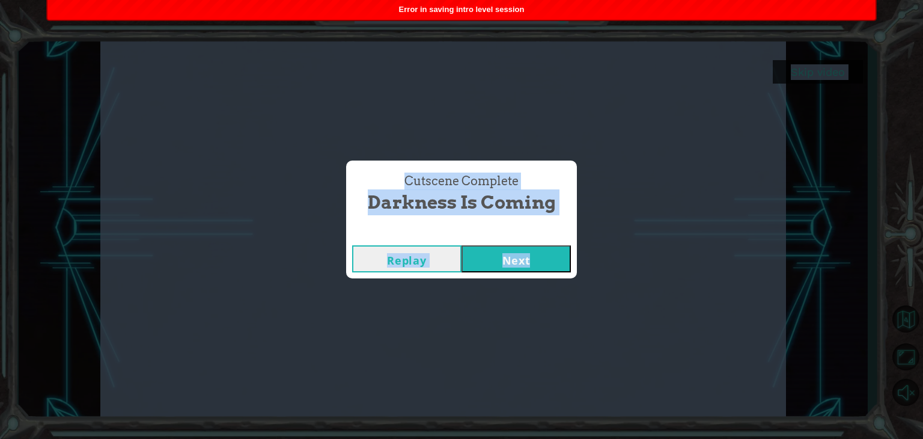
click at [555, 257] on button "Next" at bounding box center [516, 258] width 109 height 27
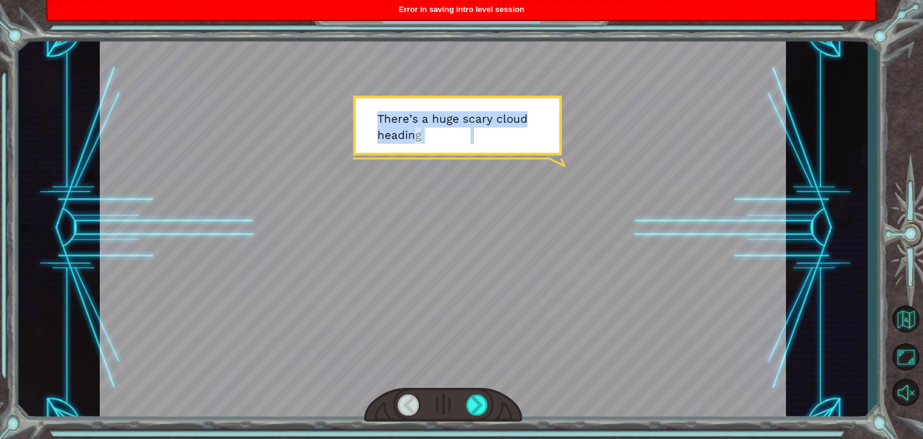
click at [555, 257] on div at bounding box center [443, 228] width 687 height 386
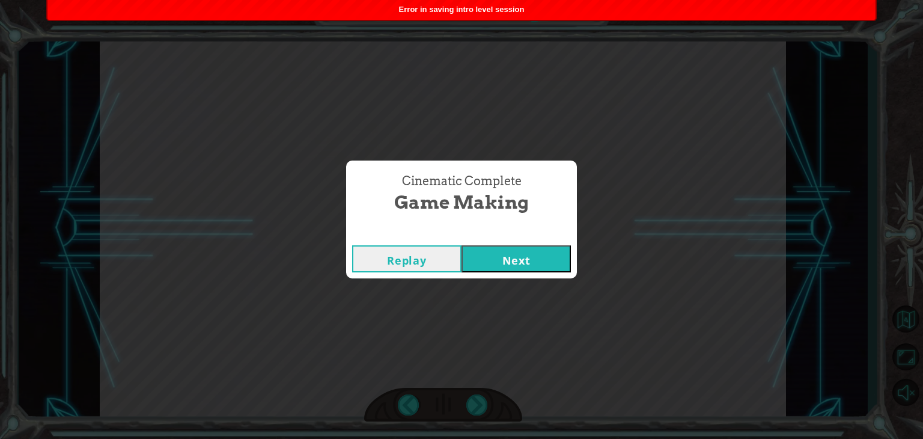
click at [523, 248] on button "Next" at bounding box center [516, 258] width 109 height 27
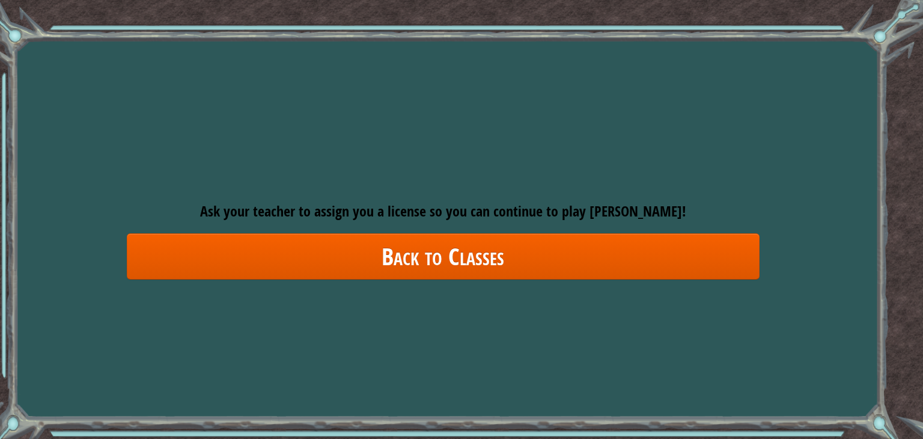
click at [199, 163] on div "Goals Error loading from server. Try refreshing the page. You'll need to join a…" at bounding box center [461, 219] width 923 height 439
